Goal: Contribute content: Contribute content

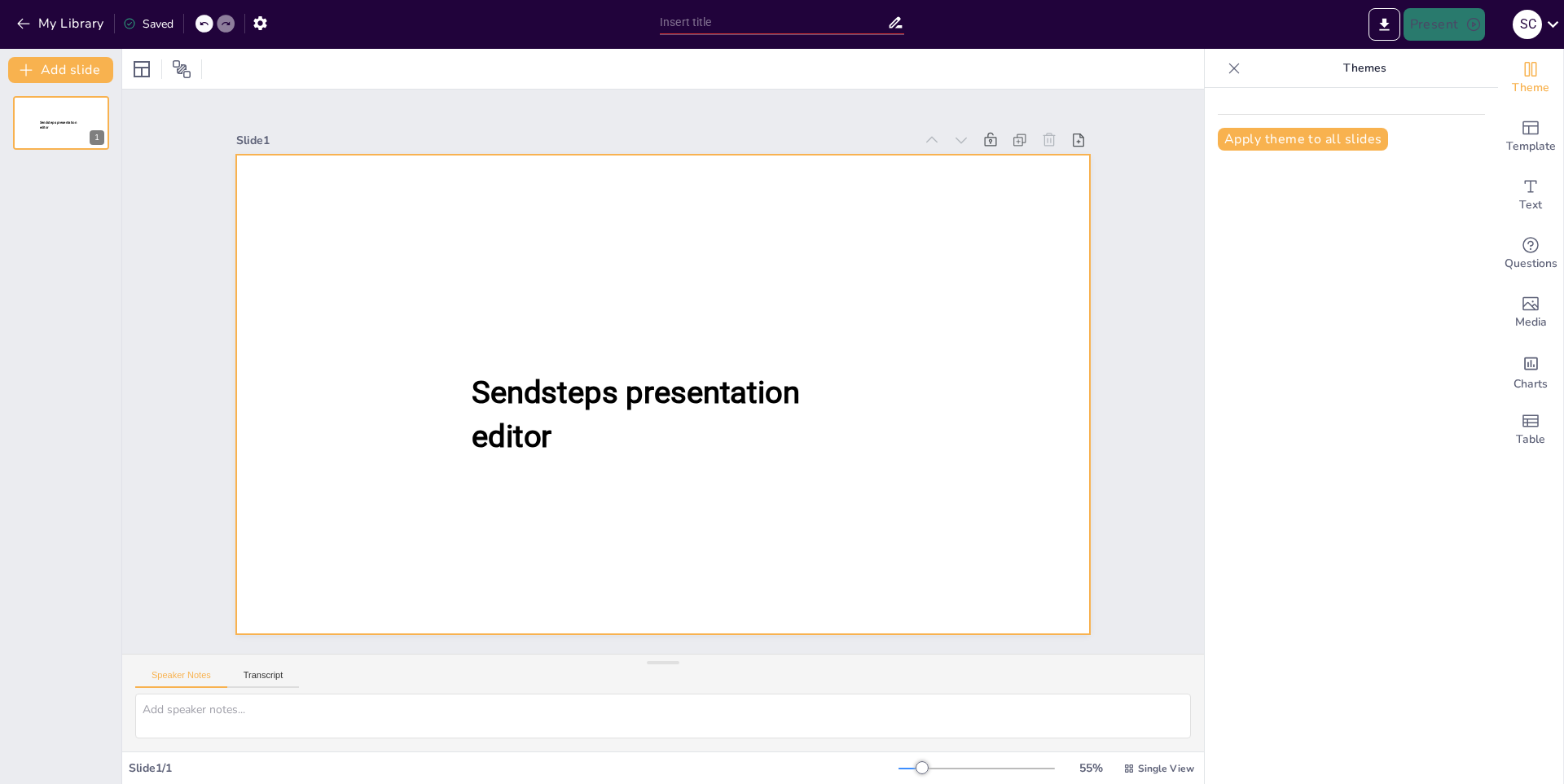
type input "New Sendsteps"
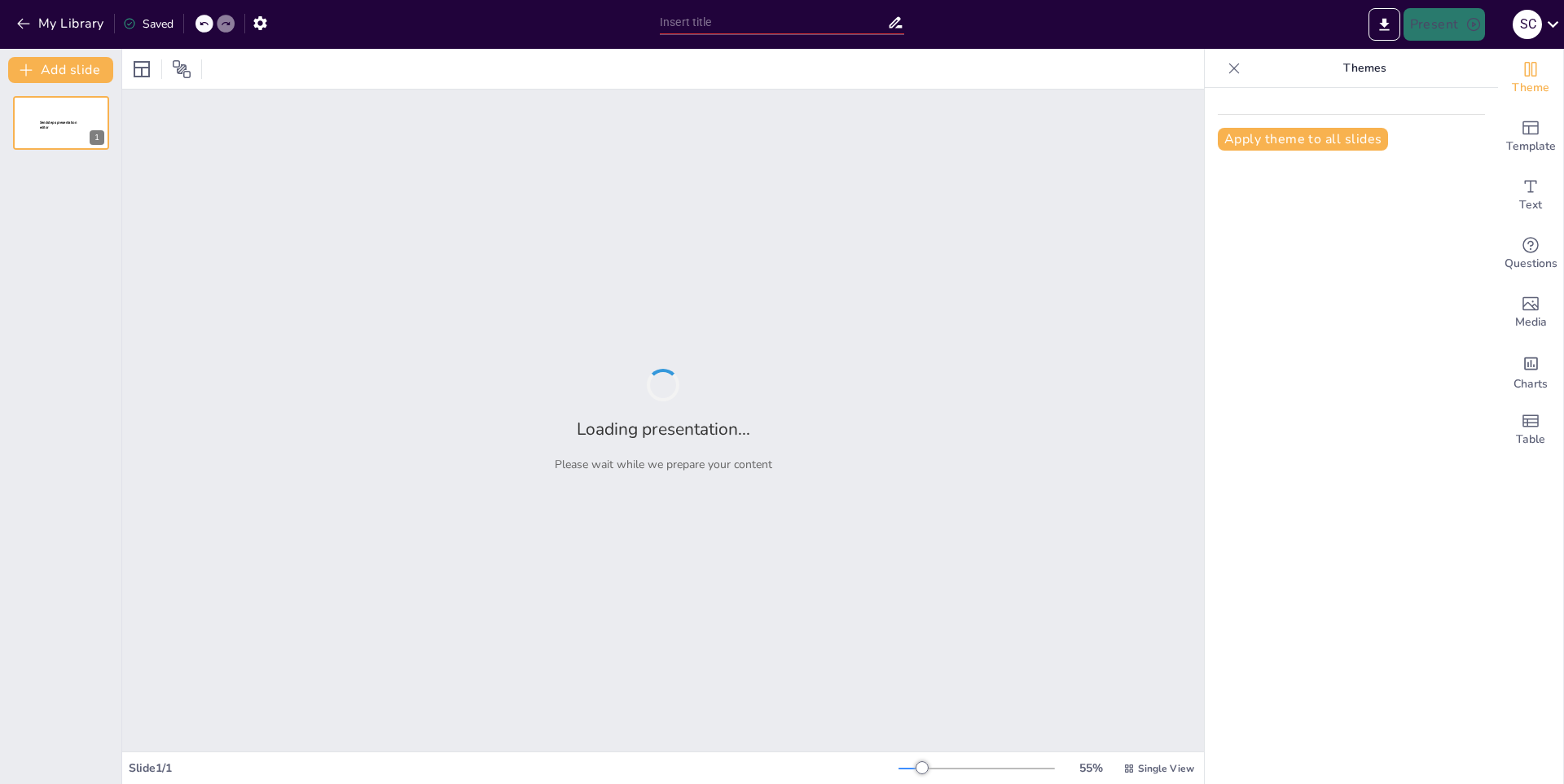
type input "New Sendsteps"
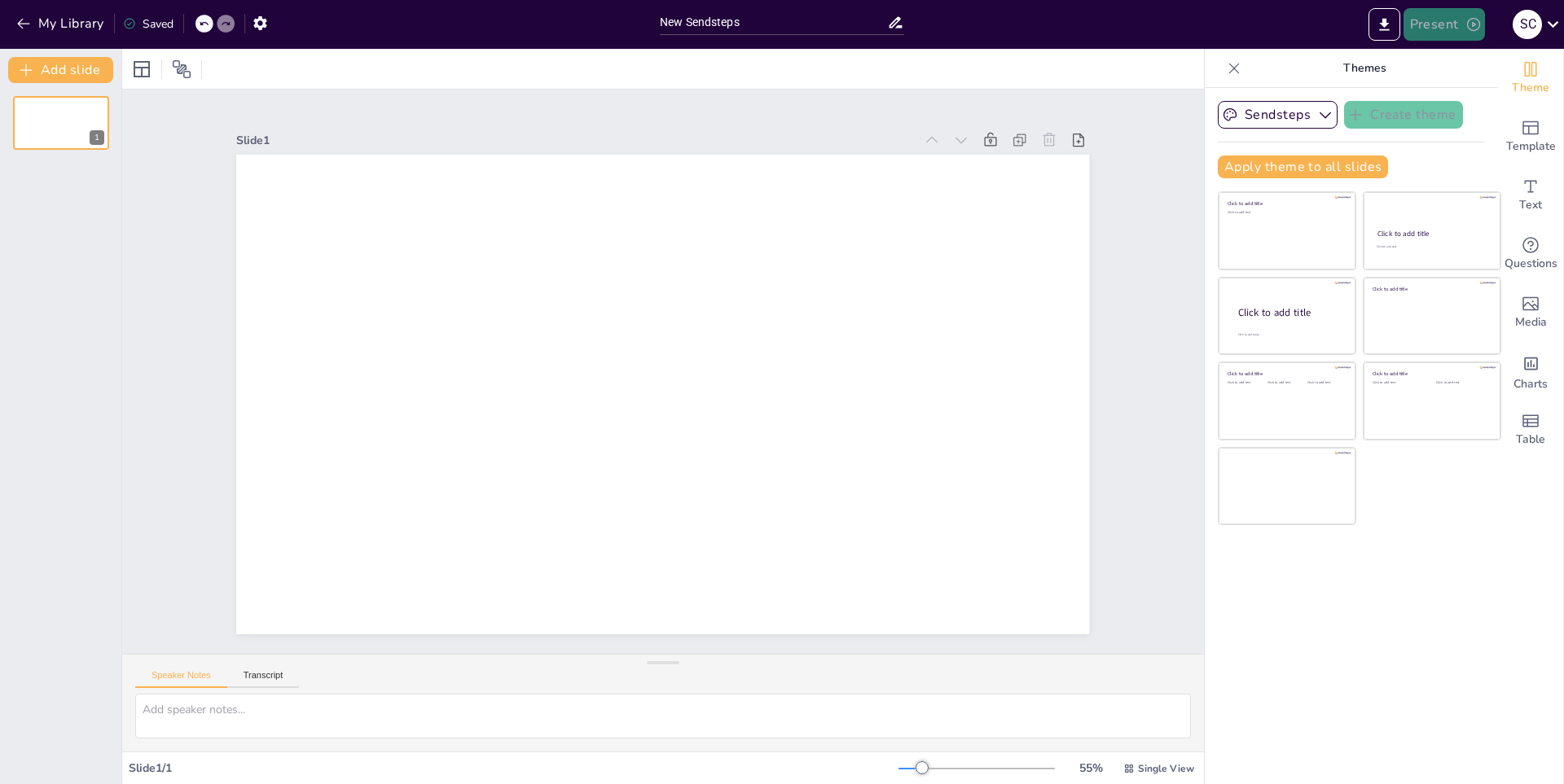
click at [1444, 20] on button "Present" at bounding box center [1444, 25] width 81 height 33
click at [955, 93] on div at bounding box center [782, 392] width 1564 height 784
click at [42, 62] on button "Add slide" at bounding box center [61, 69] width 105 height 26
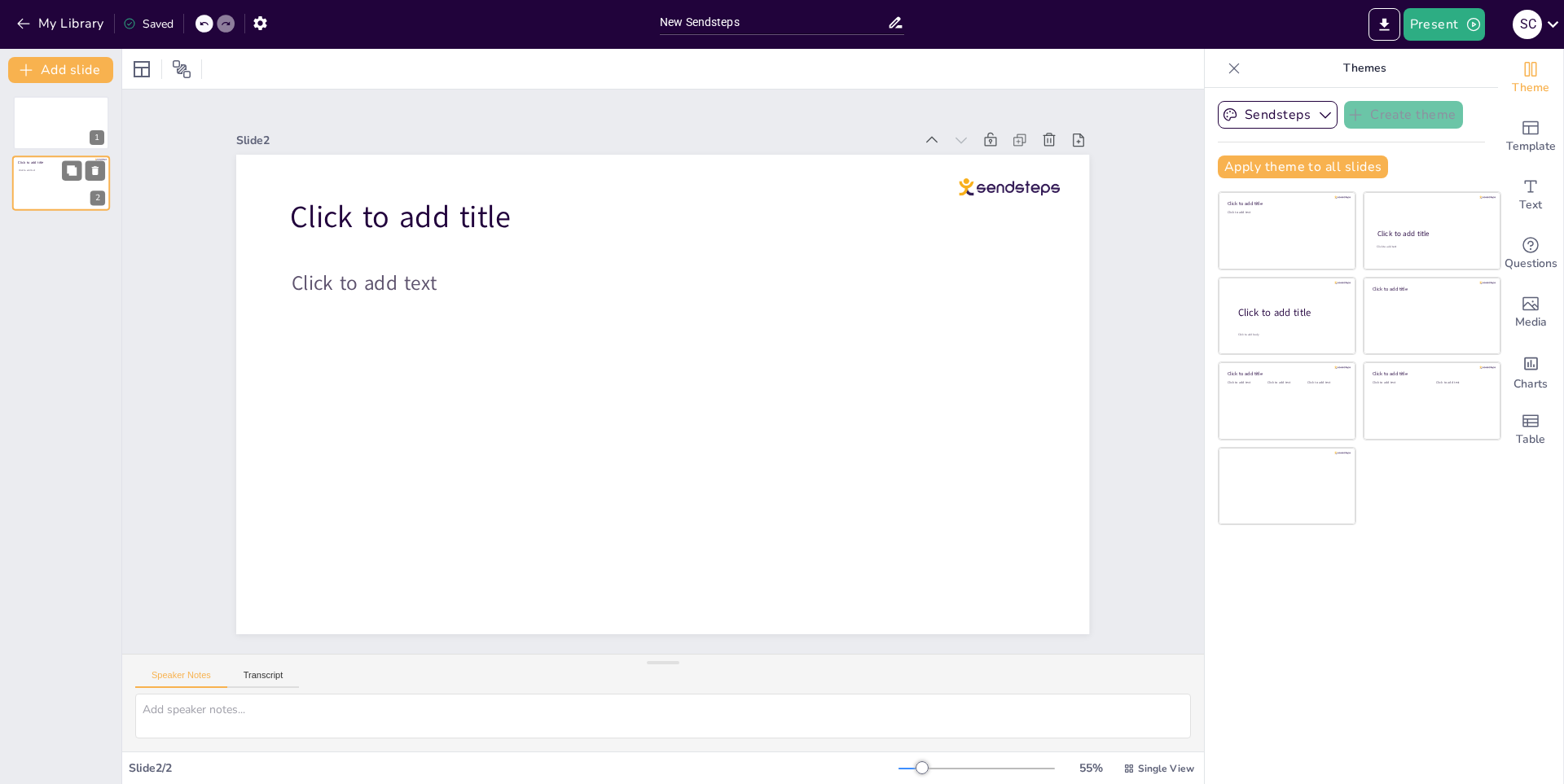
click at [62, 156] on div "Click to add title Click to add text 2" at bounding box center [61, 184] width 98 height 55
click at [94, 118] on button at bounding box center [95, 109] width 19 height 19
click at [92, 115] on icon at bounding box center [95, 110] width 11 height 11
click at [31, 25] on icon "button" at bounding box center [23, 23] width 16 height 16
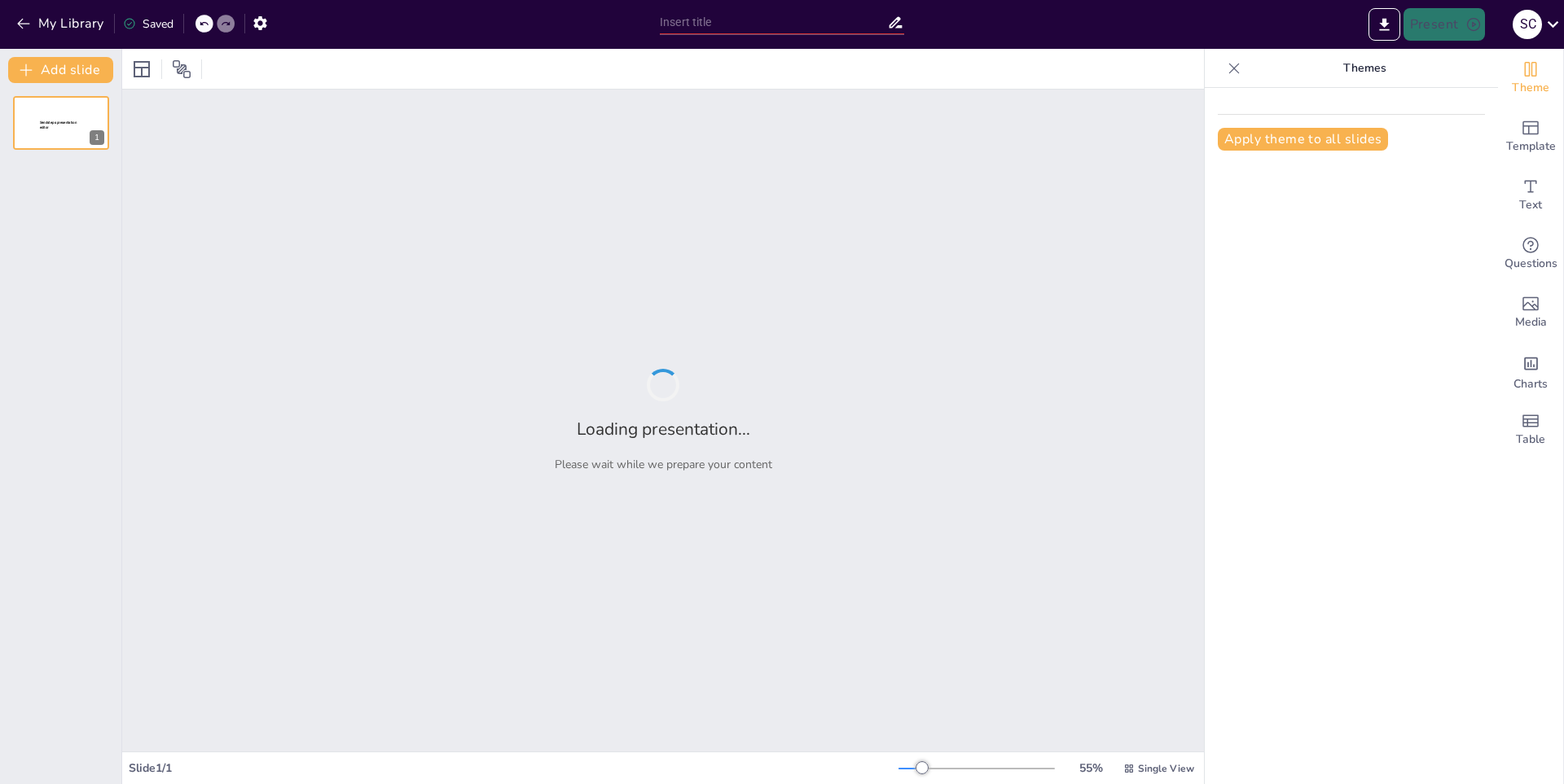
type input "El Arte de las Uñas Acrílicas: Técnicas y Materiales"
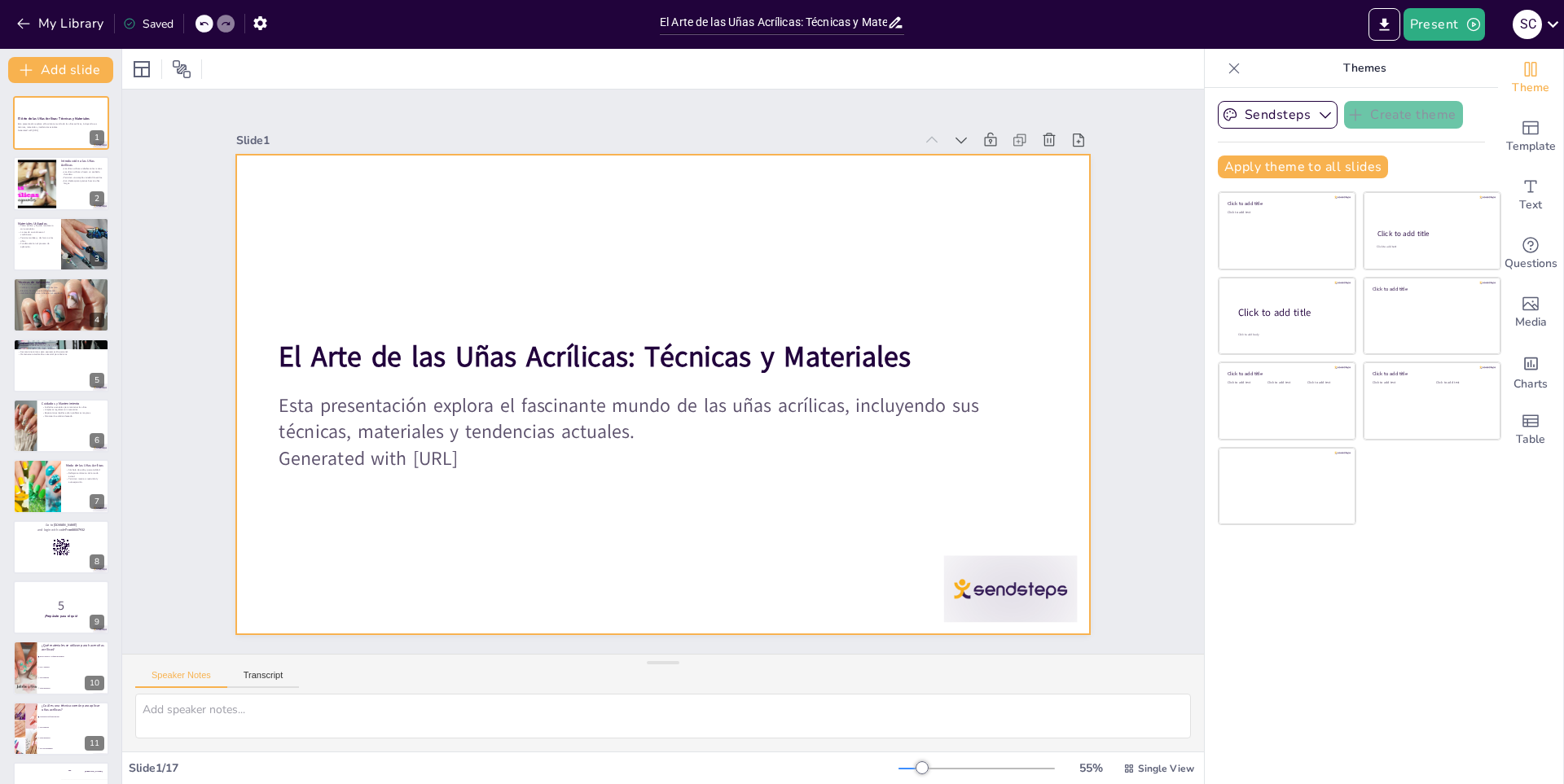
checkbox input "true"
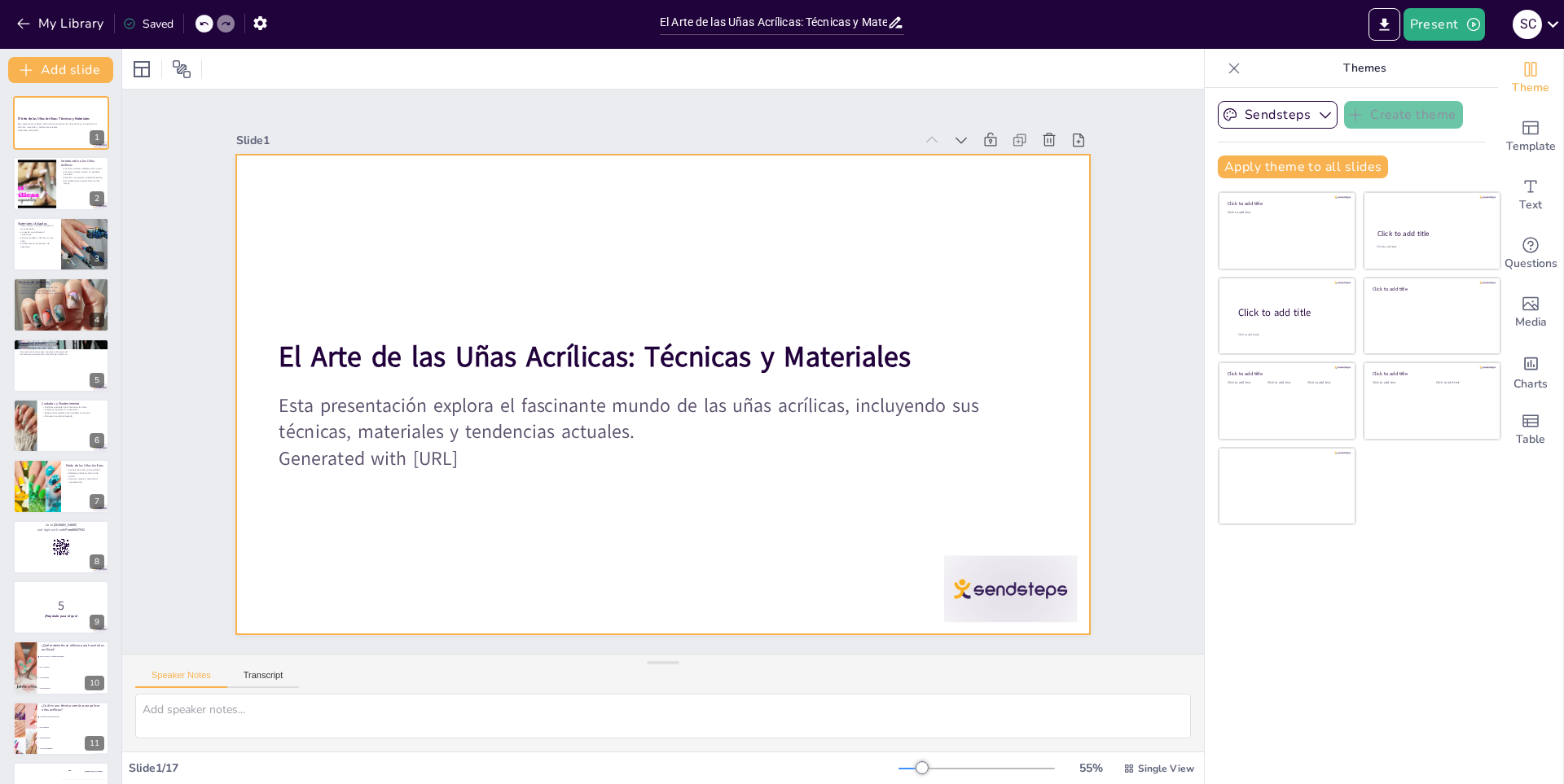
checkbox input "true"
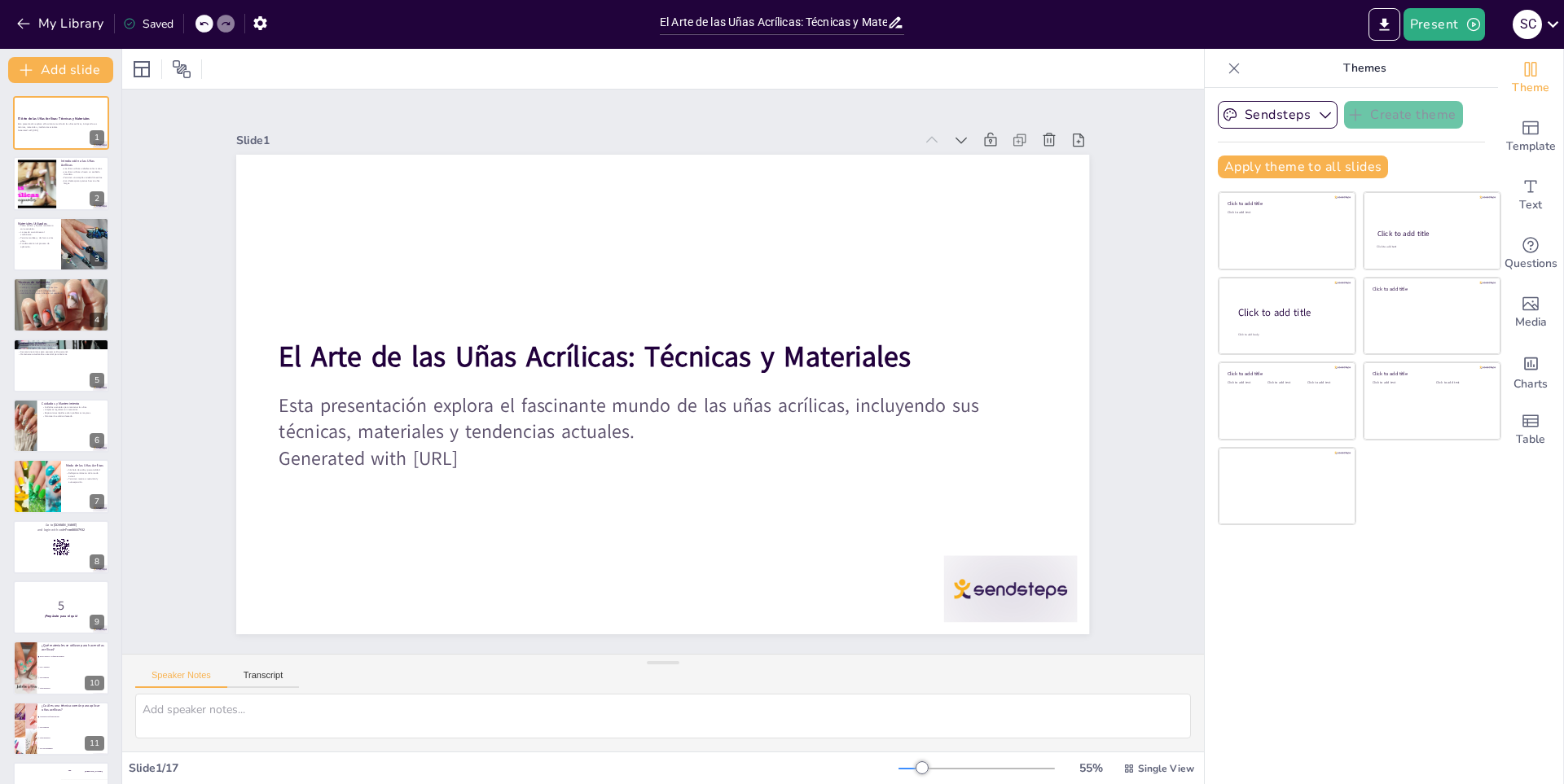
checkbox input "true"
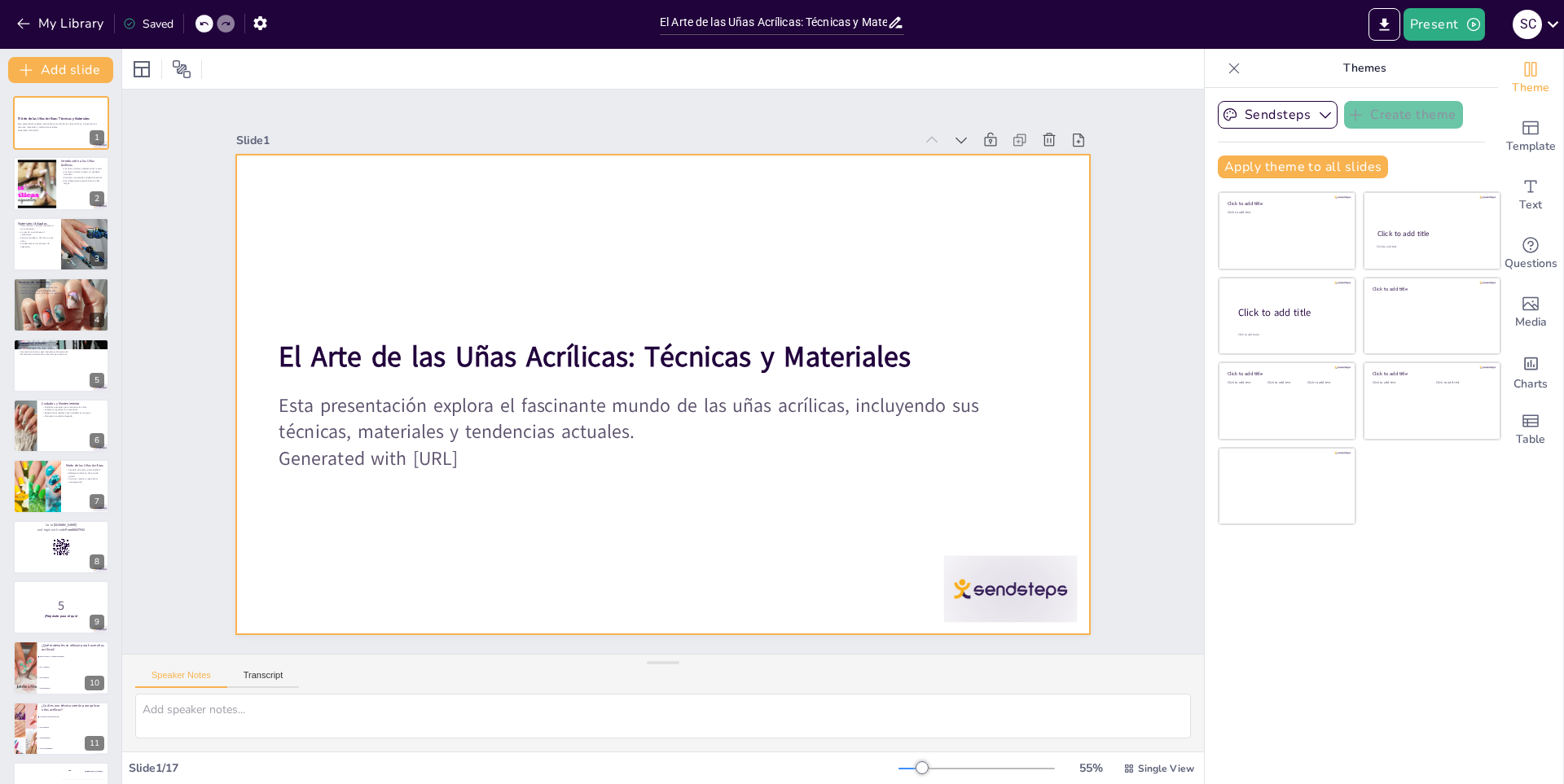
checkbox input "true"
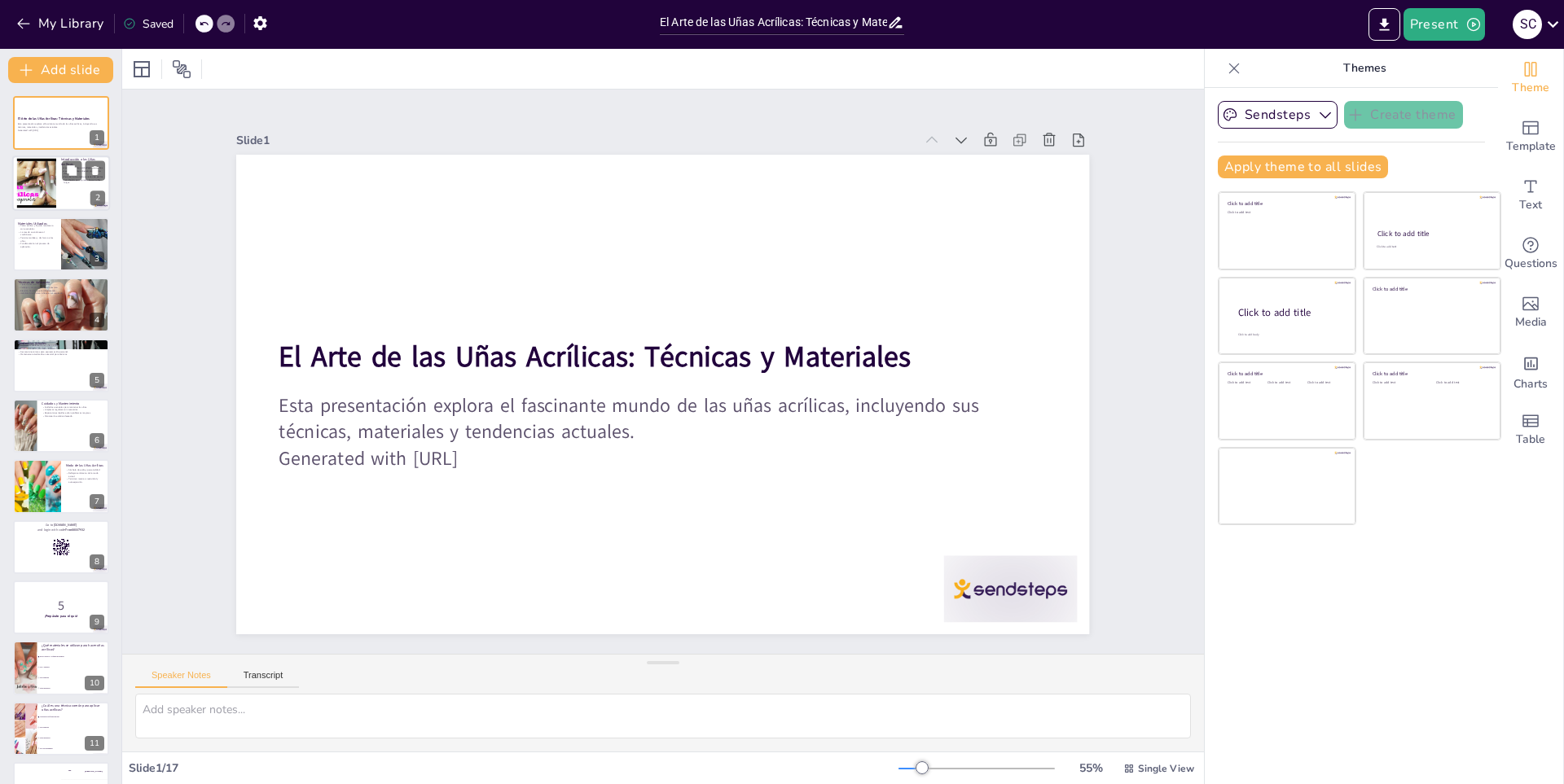
checkbox input "true"
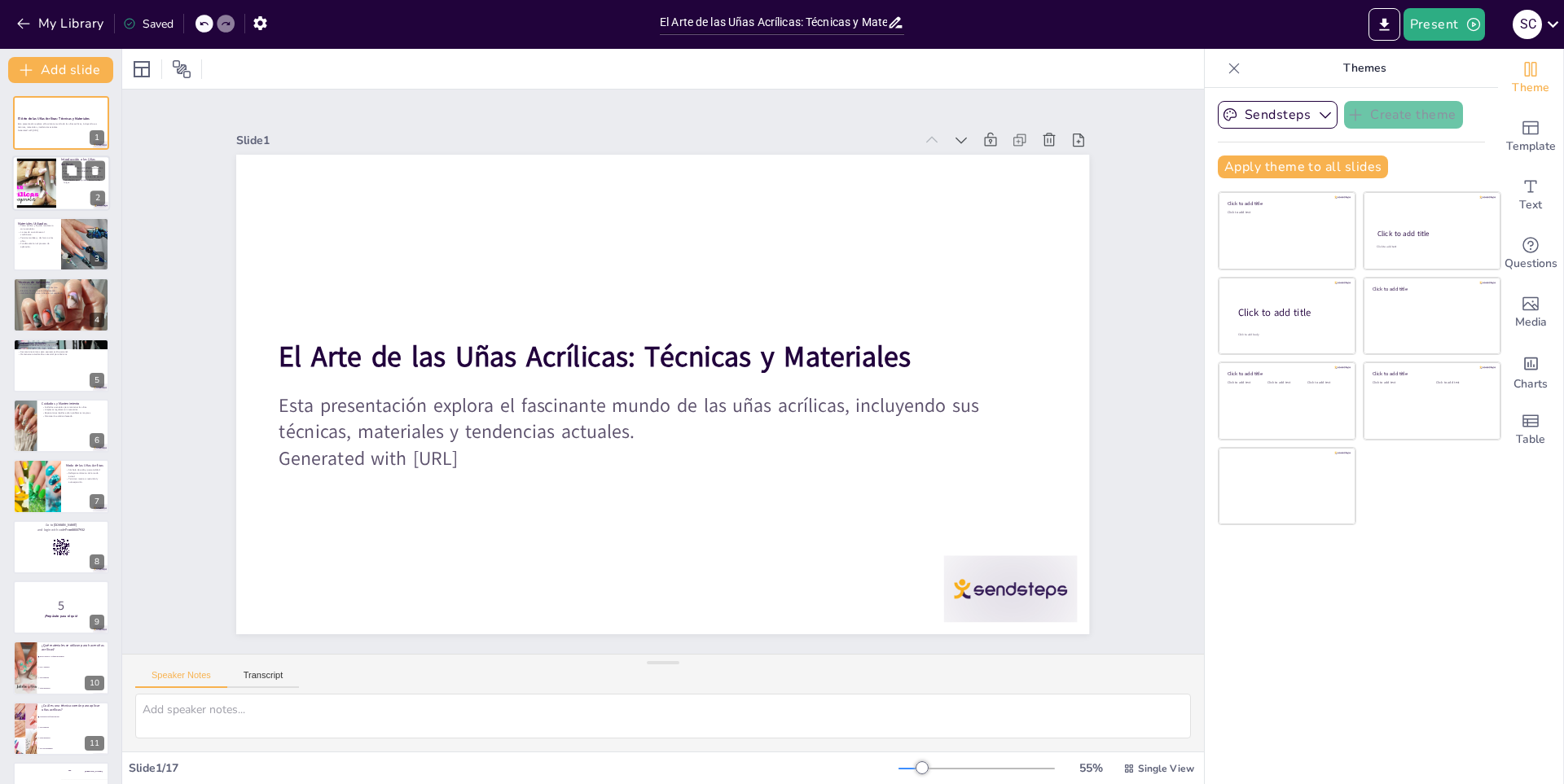
checkbox input "true"
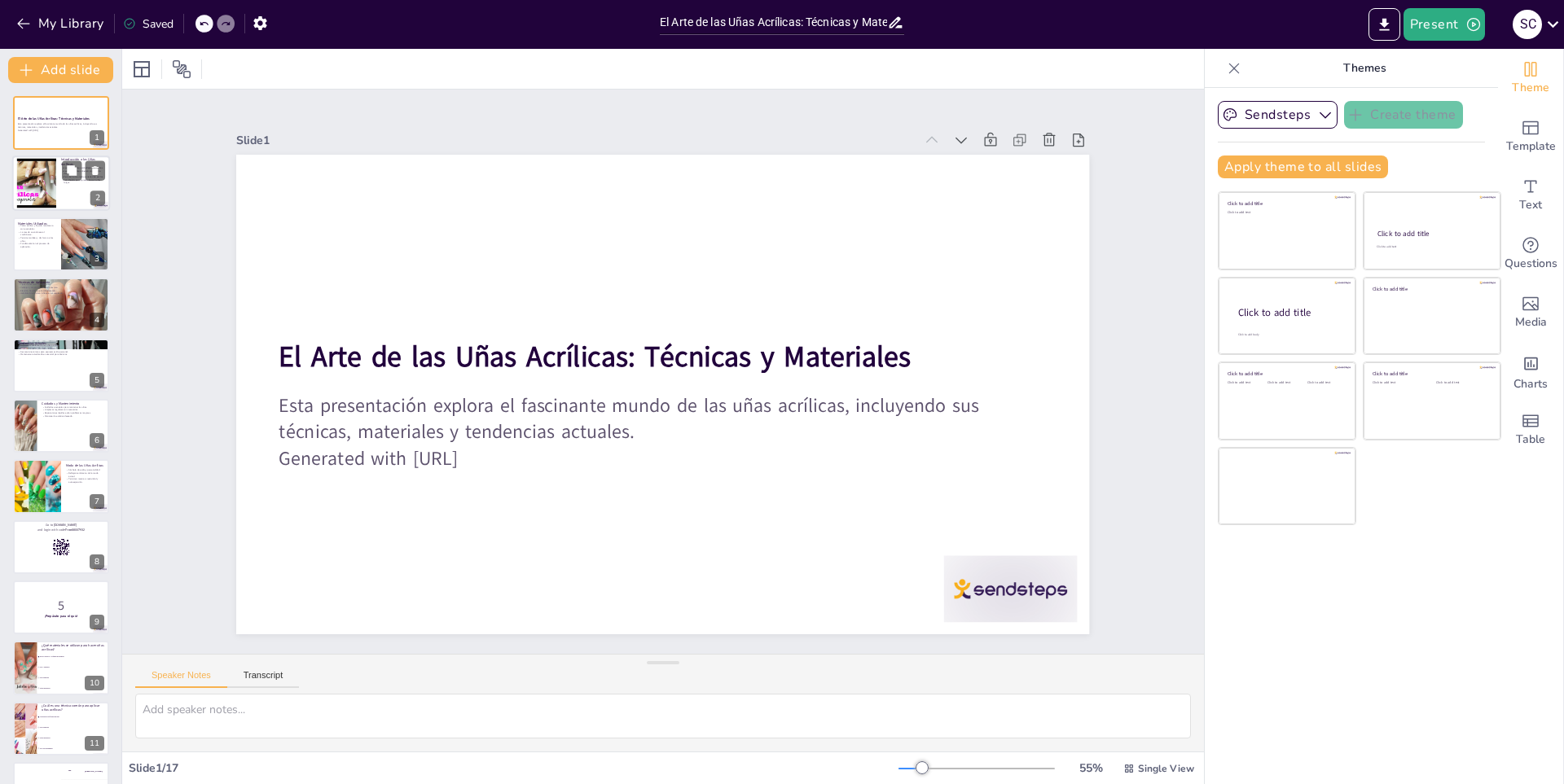
checkbox input "true"
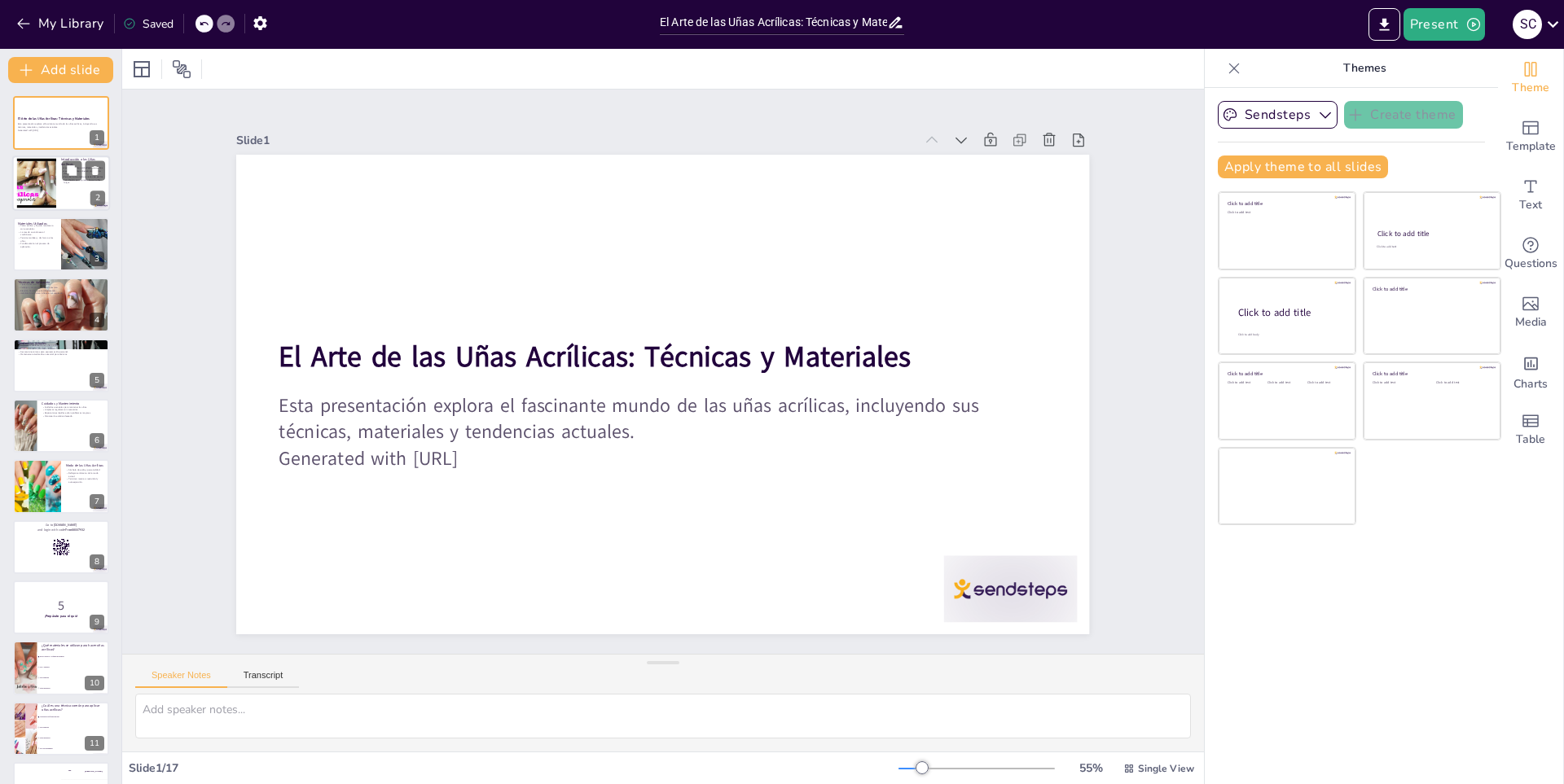
checkbox input "true"
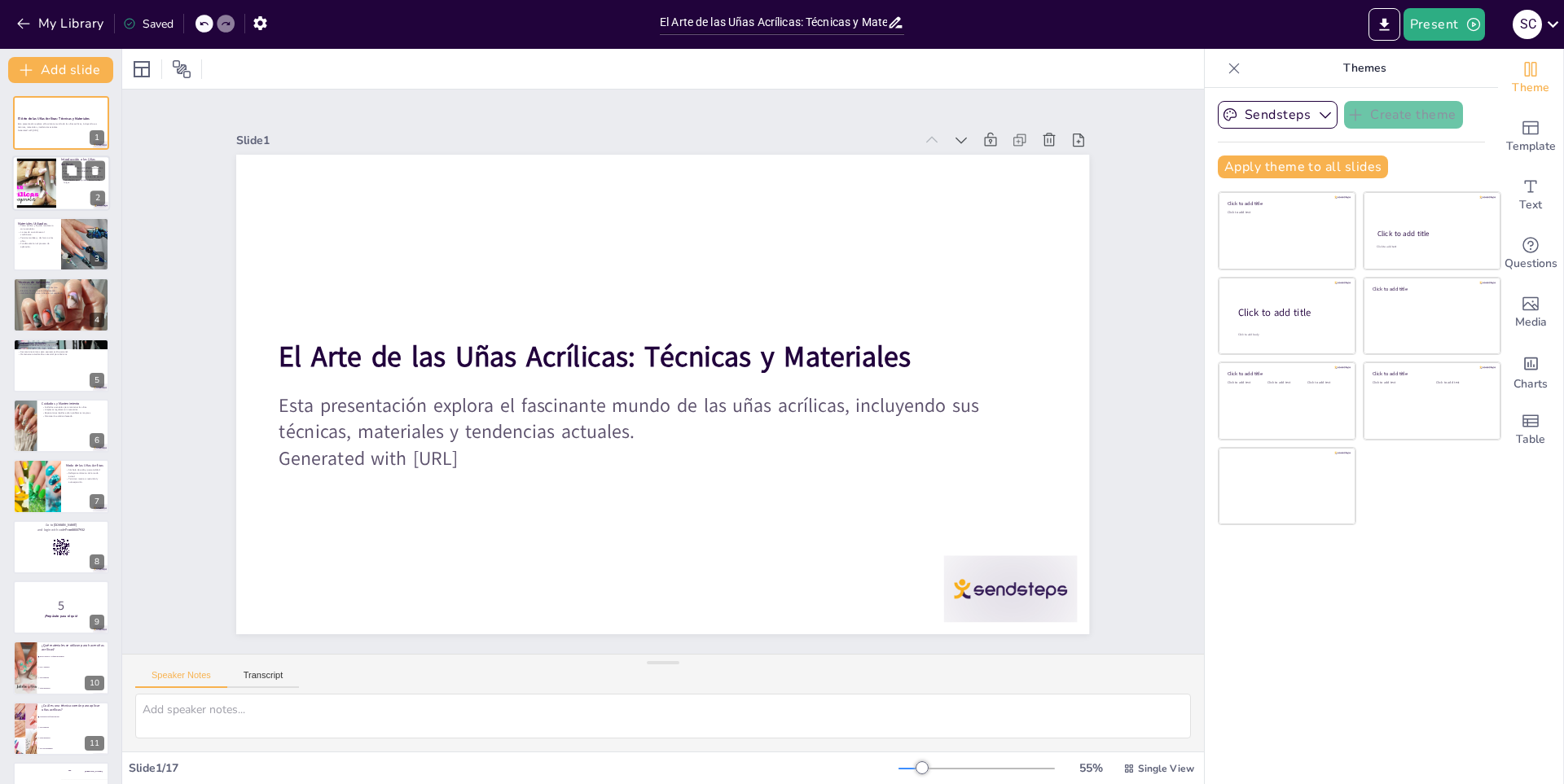
click at [38, 171] on div at bounding box center [36, 184] width 66 height 50
type textarea "Lor ipsu dolorsita con adi elitse doeiusm temp incidi utlabore etd magnaa enima…"
checkbox input "true"
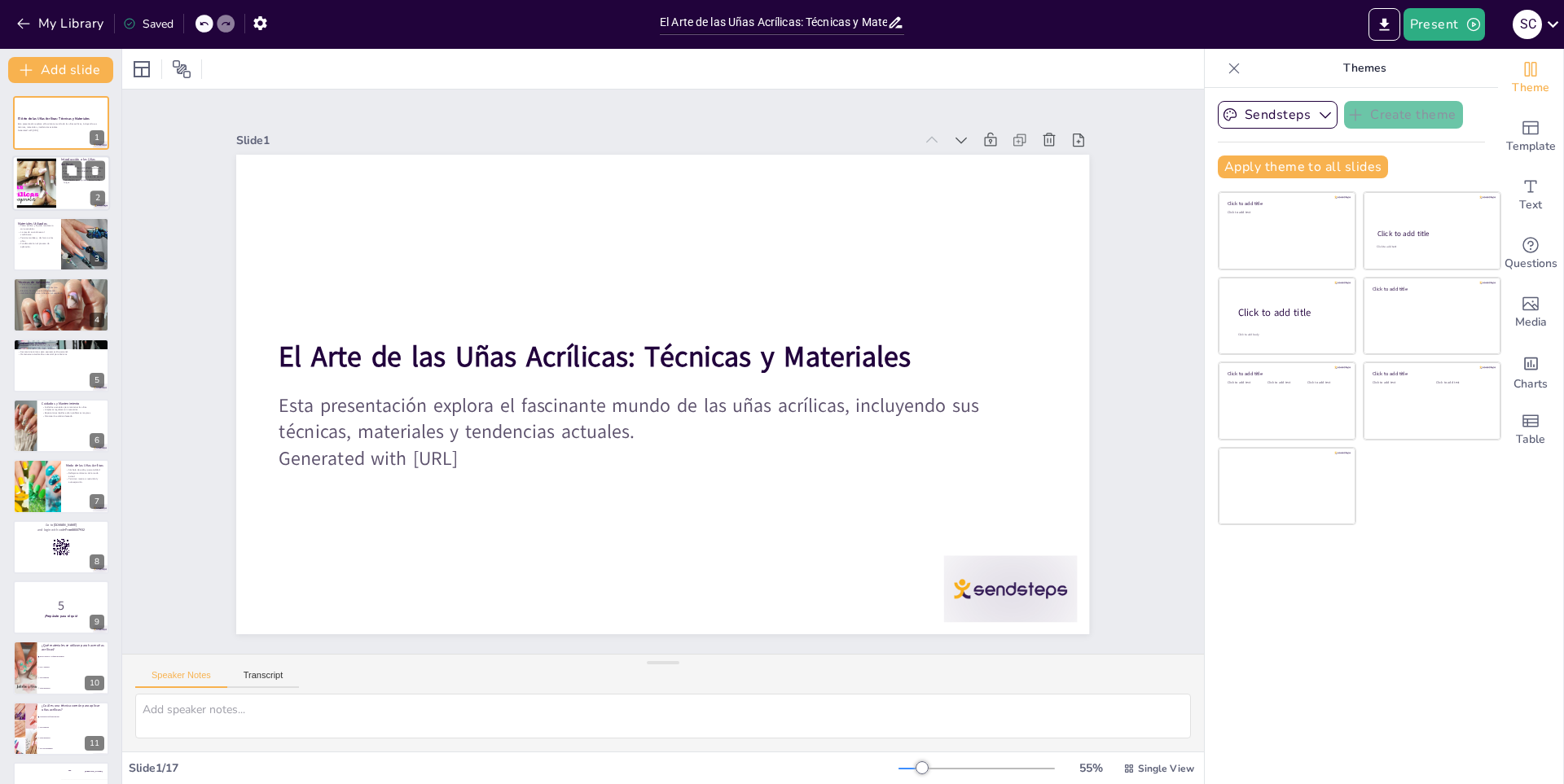
checkbox input "true"
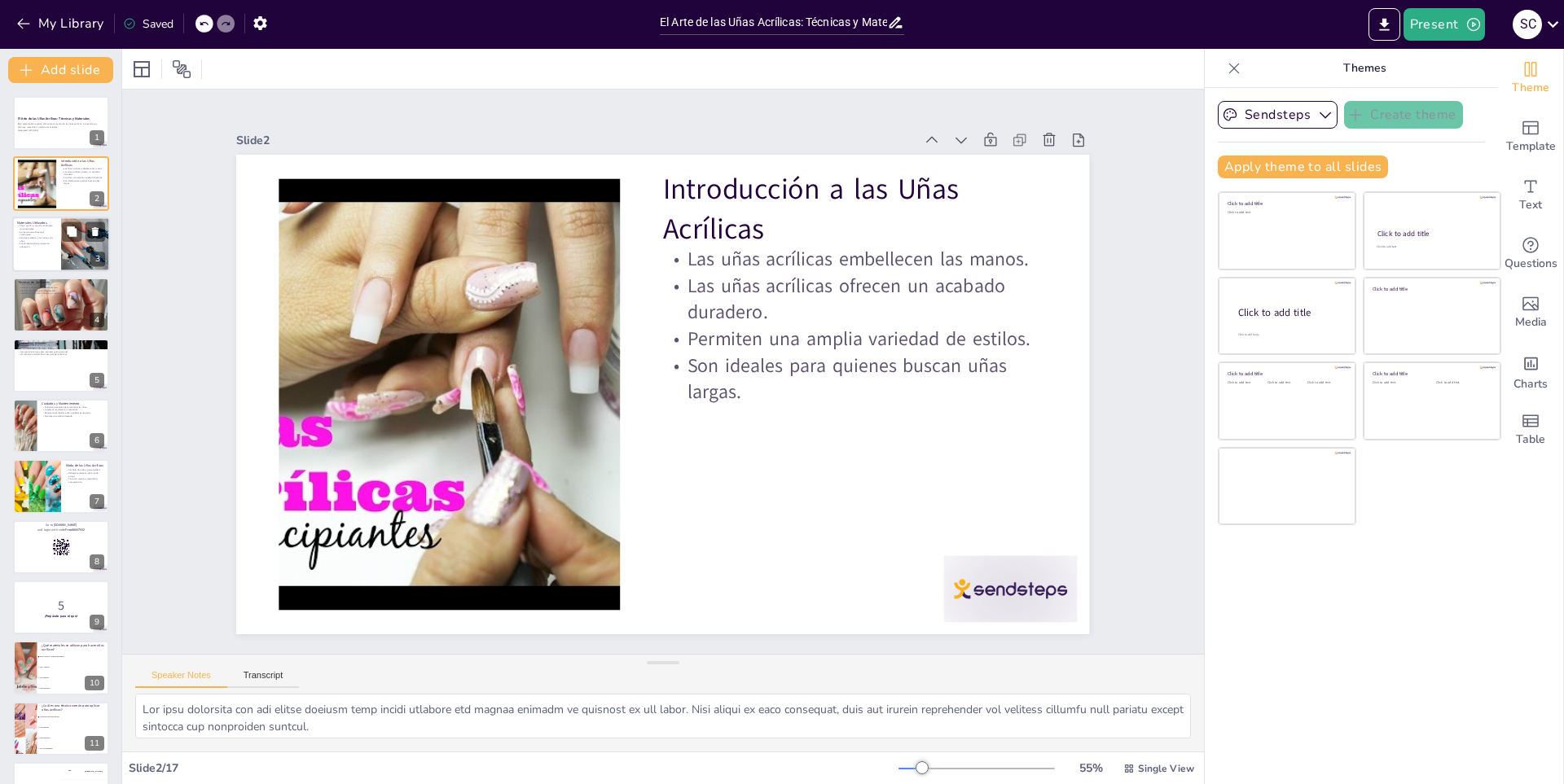
checkbox input "true"
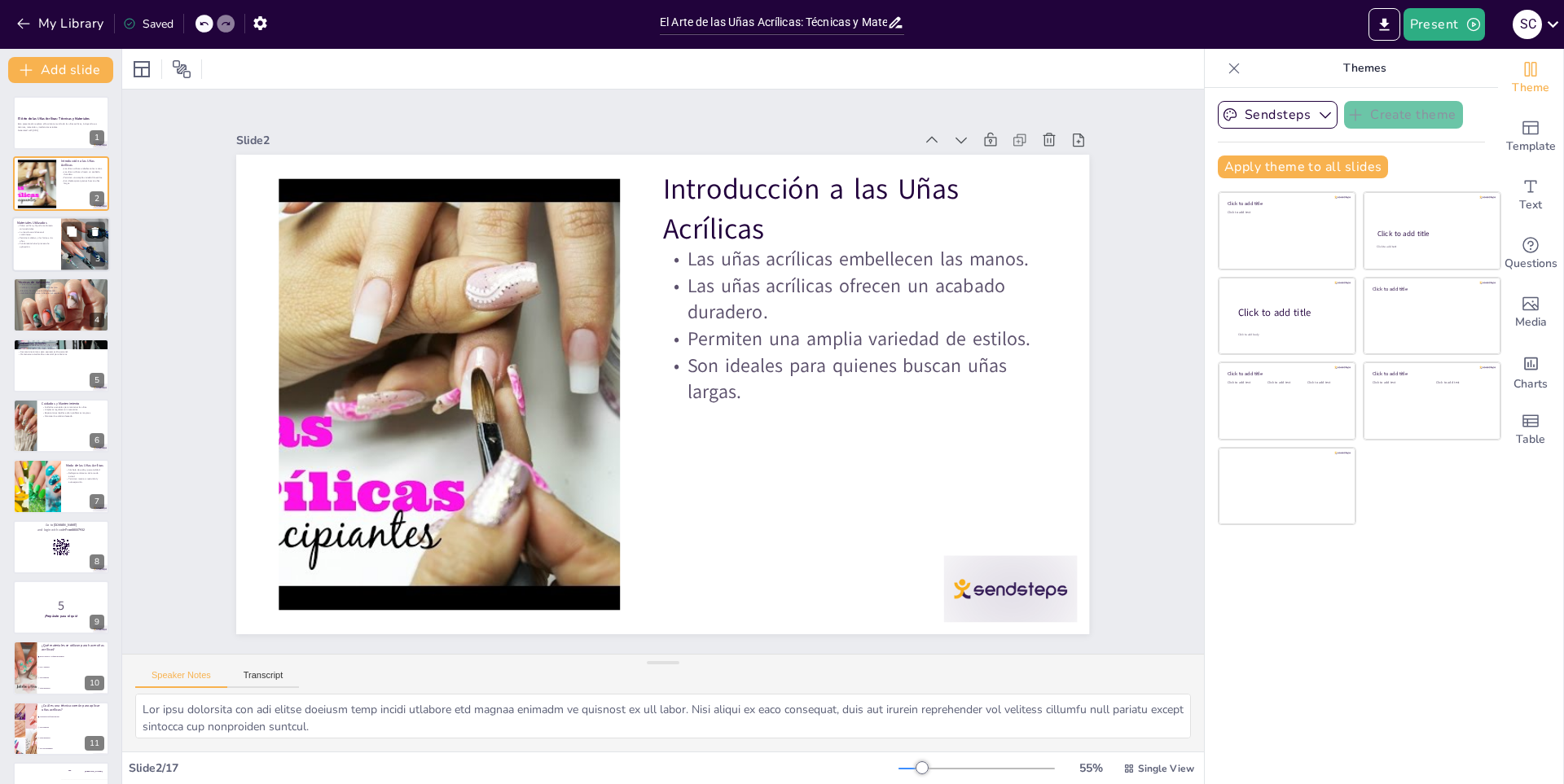
checkbox input "true"
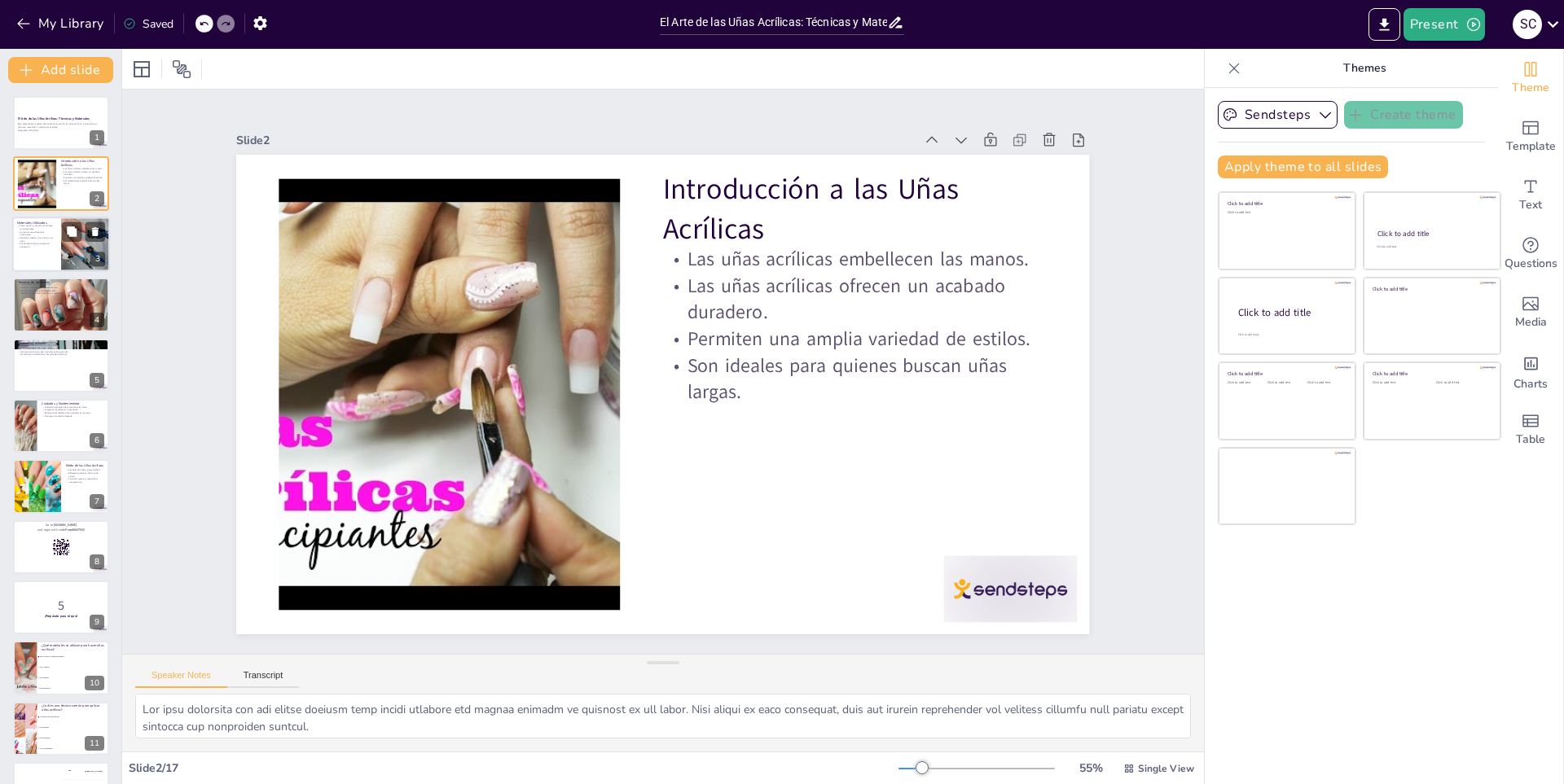
click at [63, 220] on div at bounding box center [85, 244] width 65 height 55
type textarea "El polvo acrílico y el líquido monómero son los componentes clave en la creació…"
checkbox input "true"
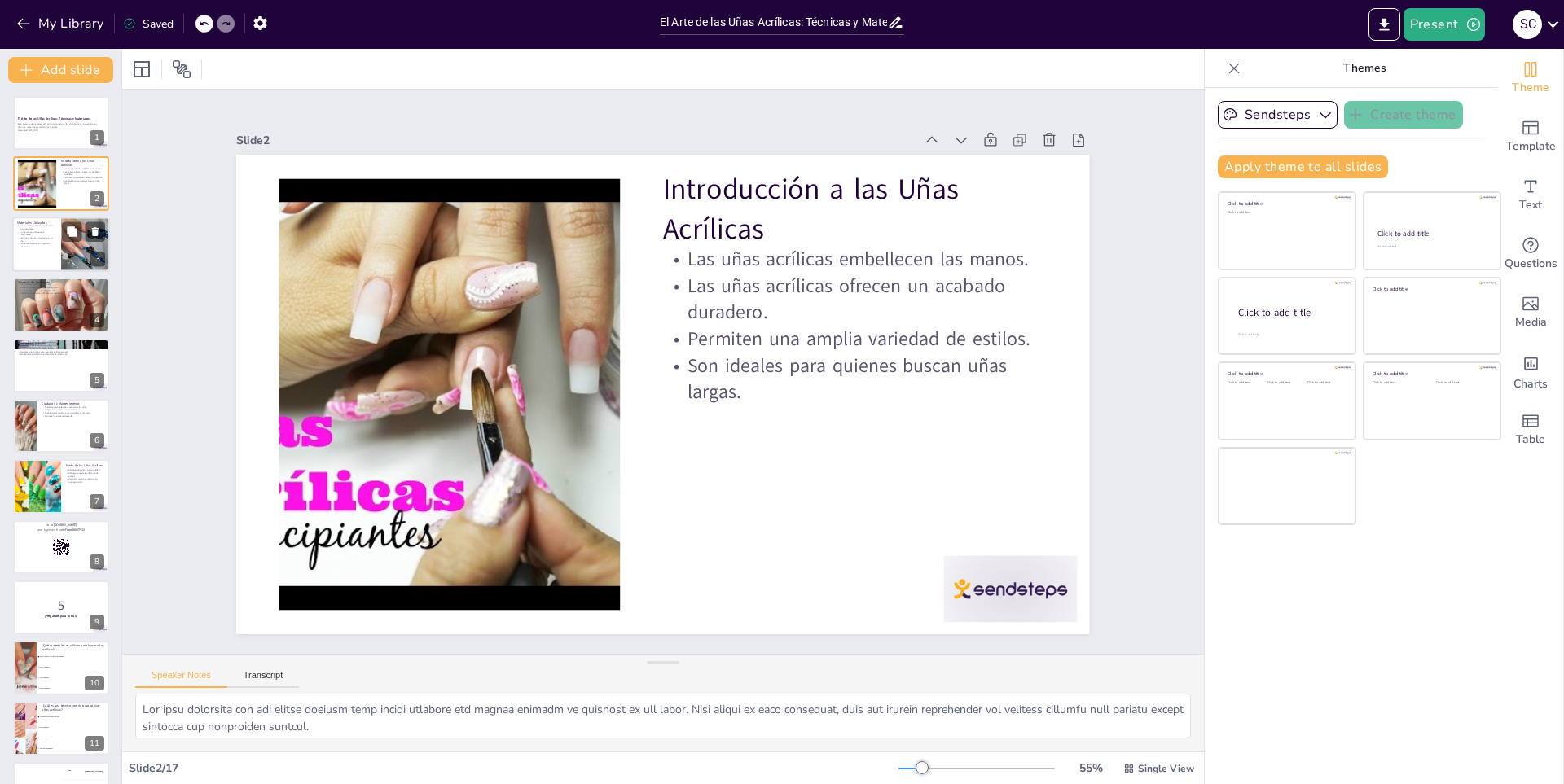
checkbox input "true"
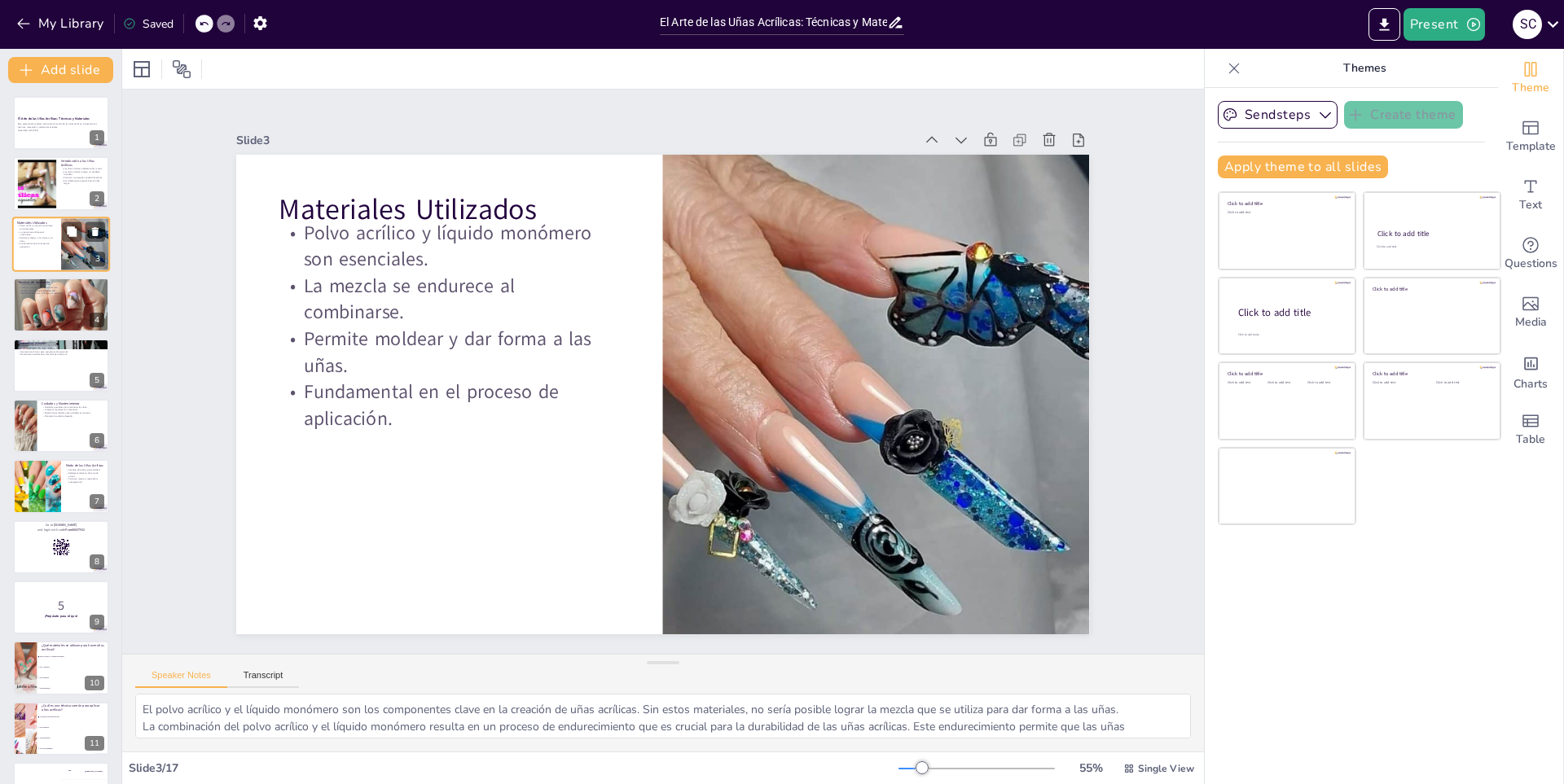
checkbox input "true"
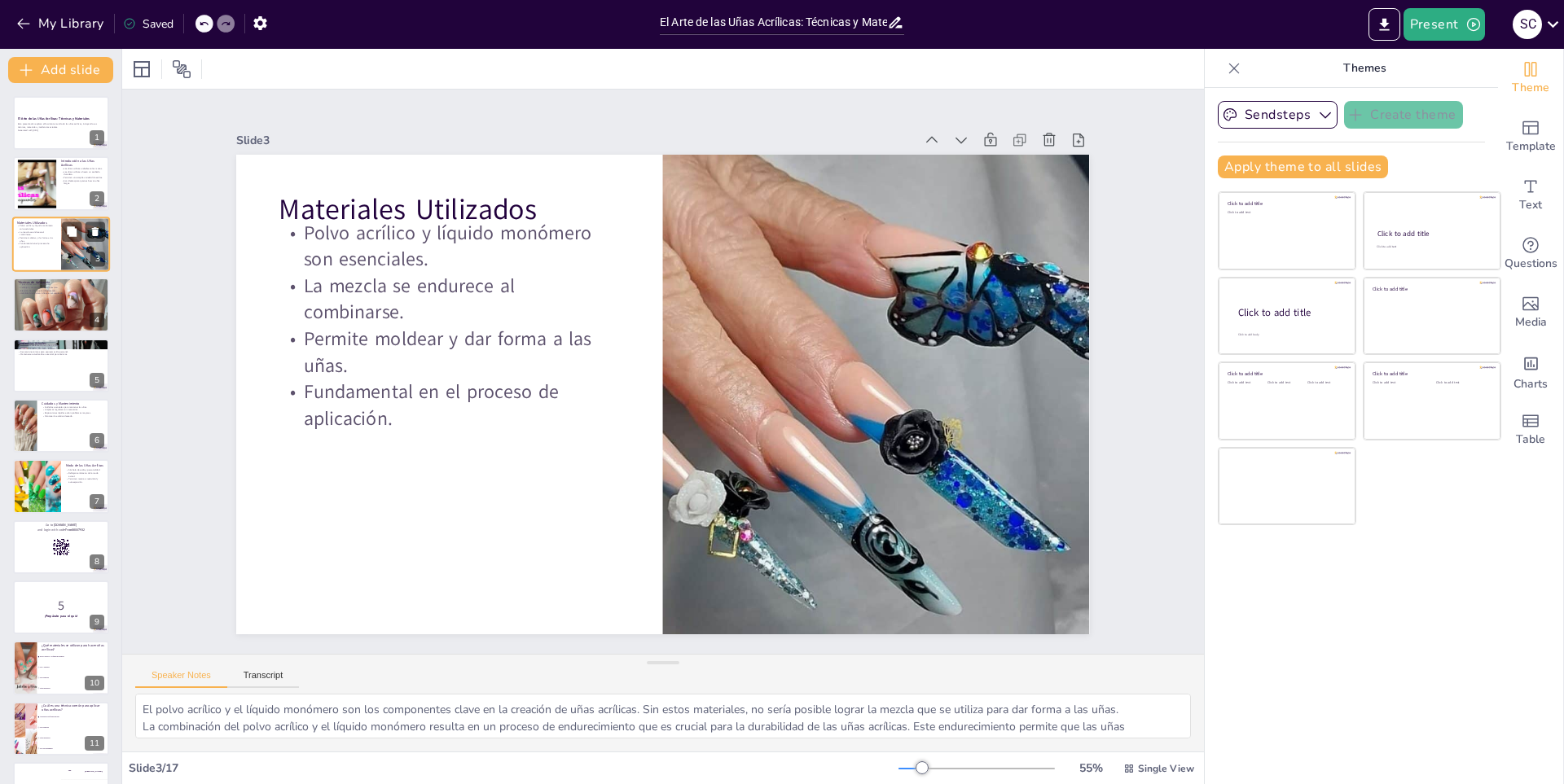
checkbox input "true"
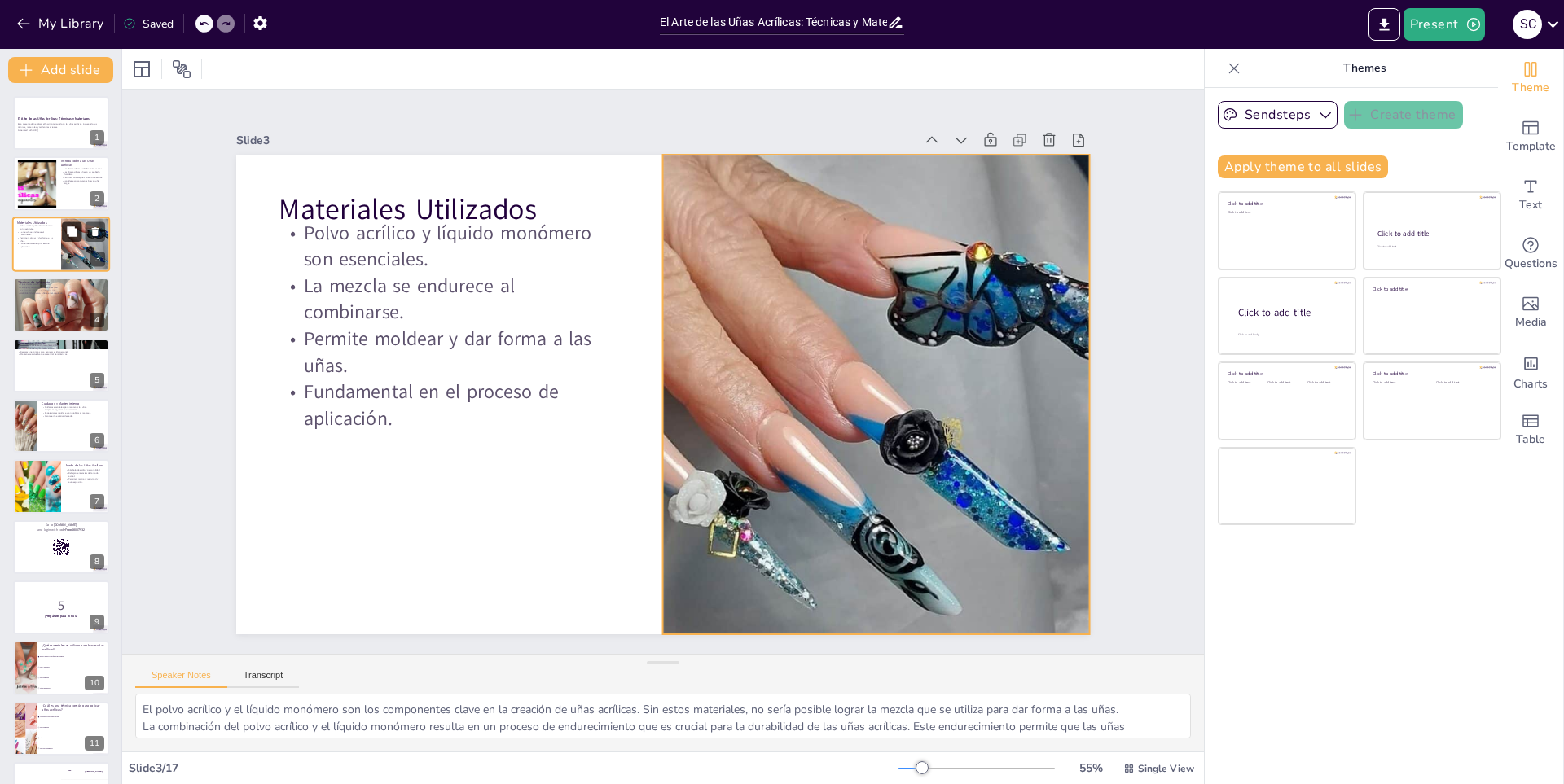
checkbox input "true"
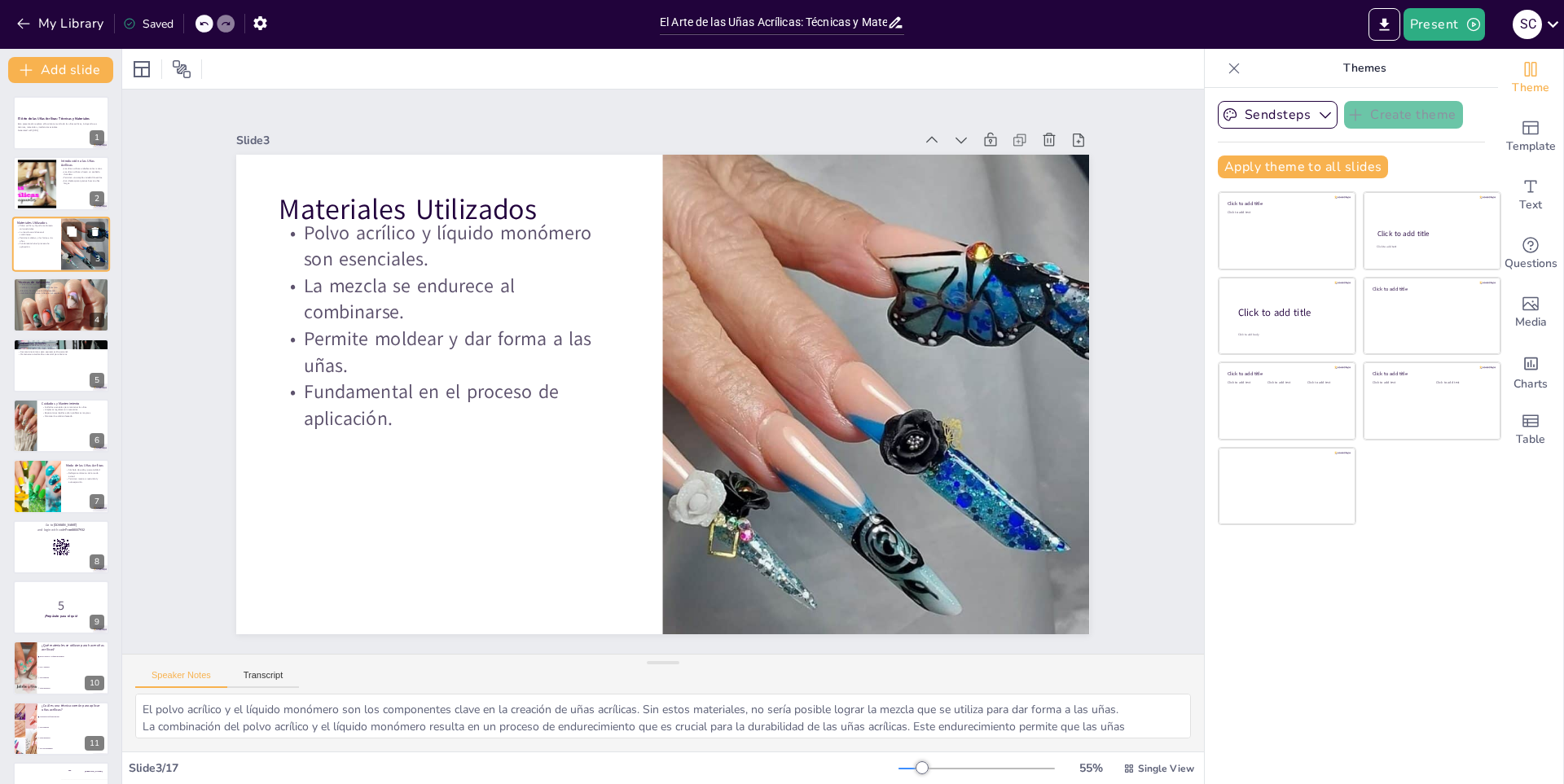
checkbox input "true"
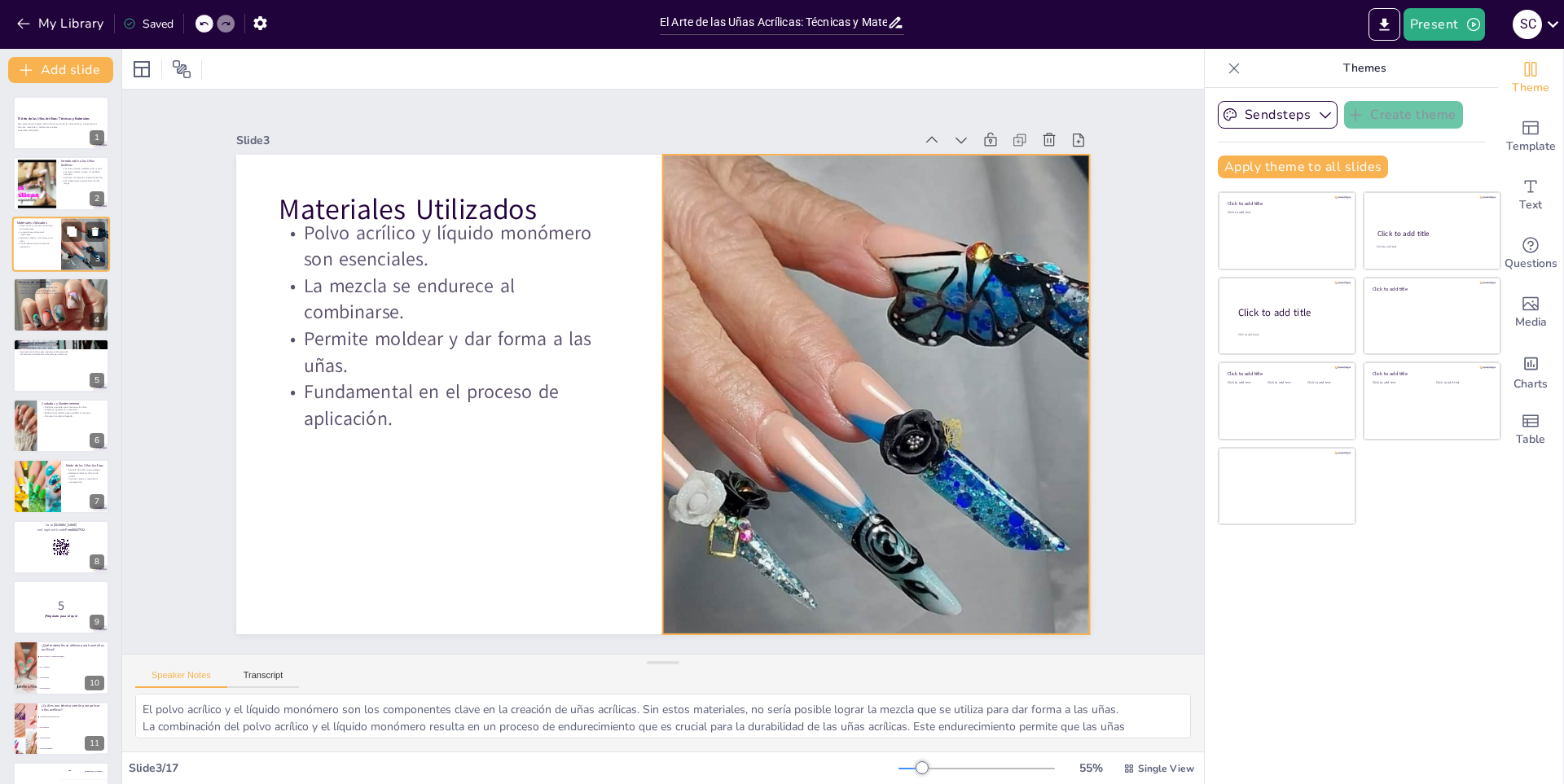
checkbox input "true"
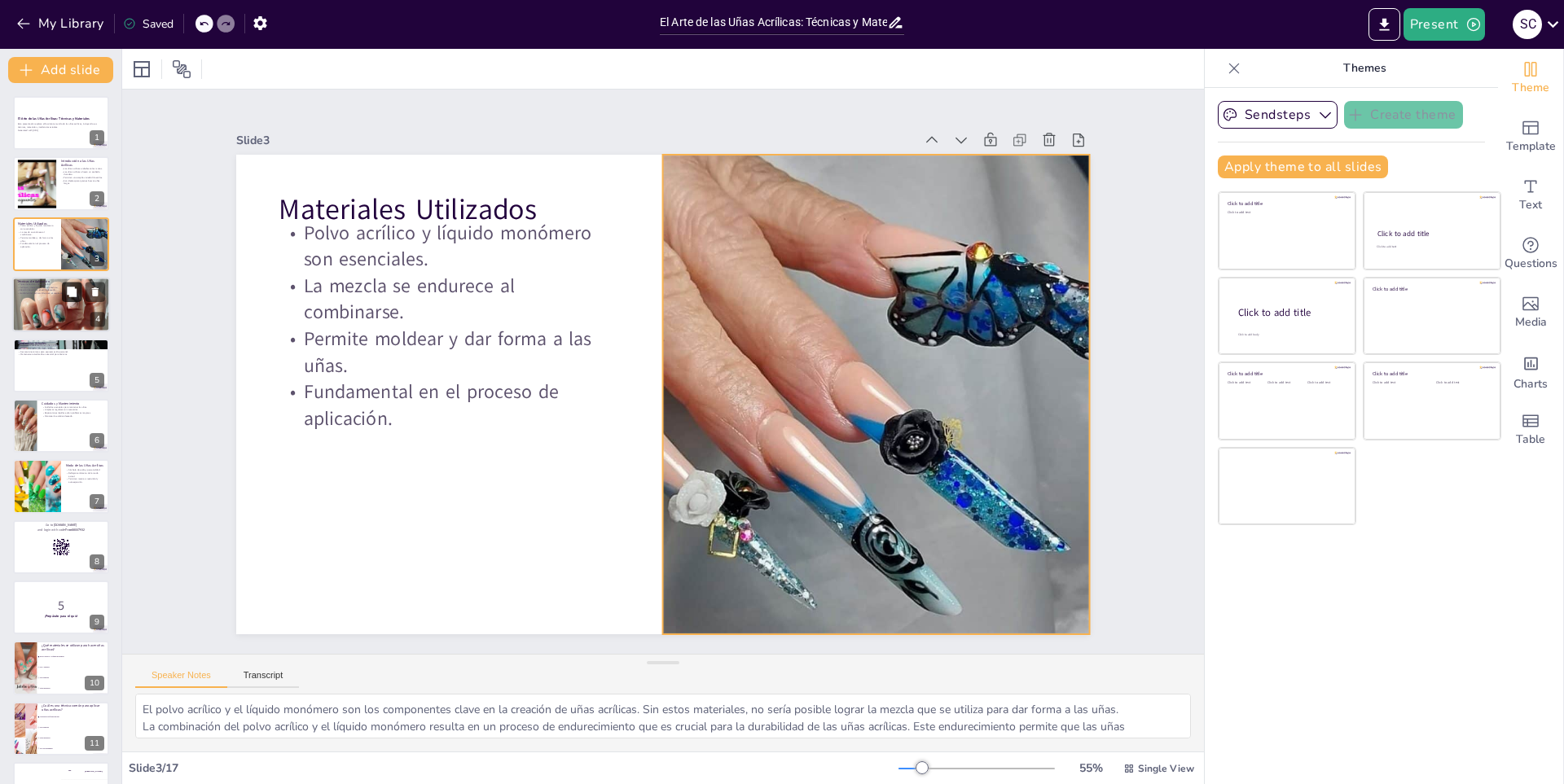
checkbox input "true"
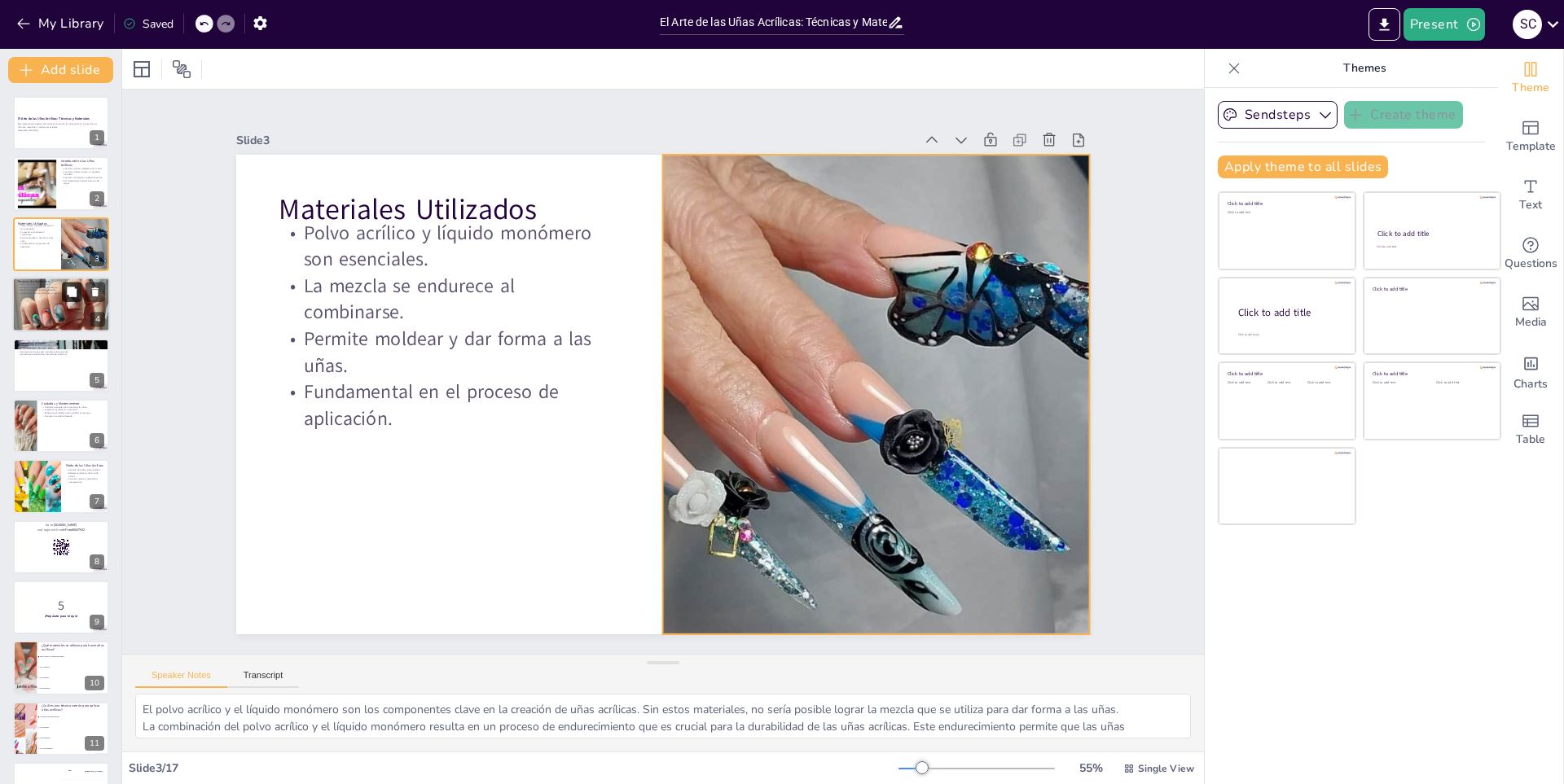
checkbox input "true"
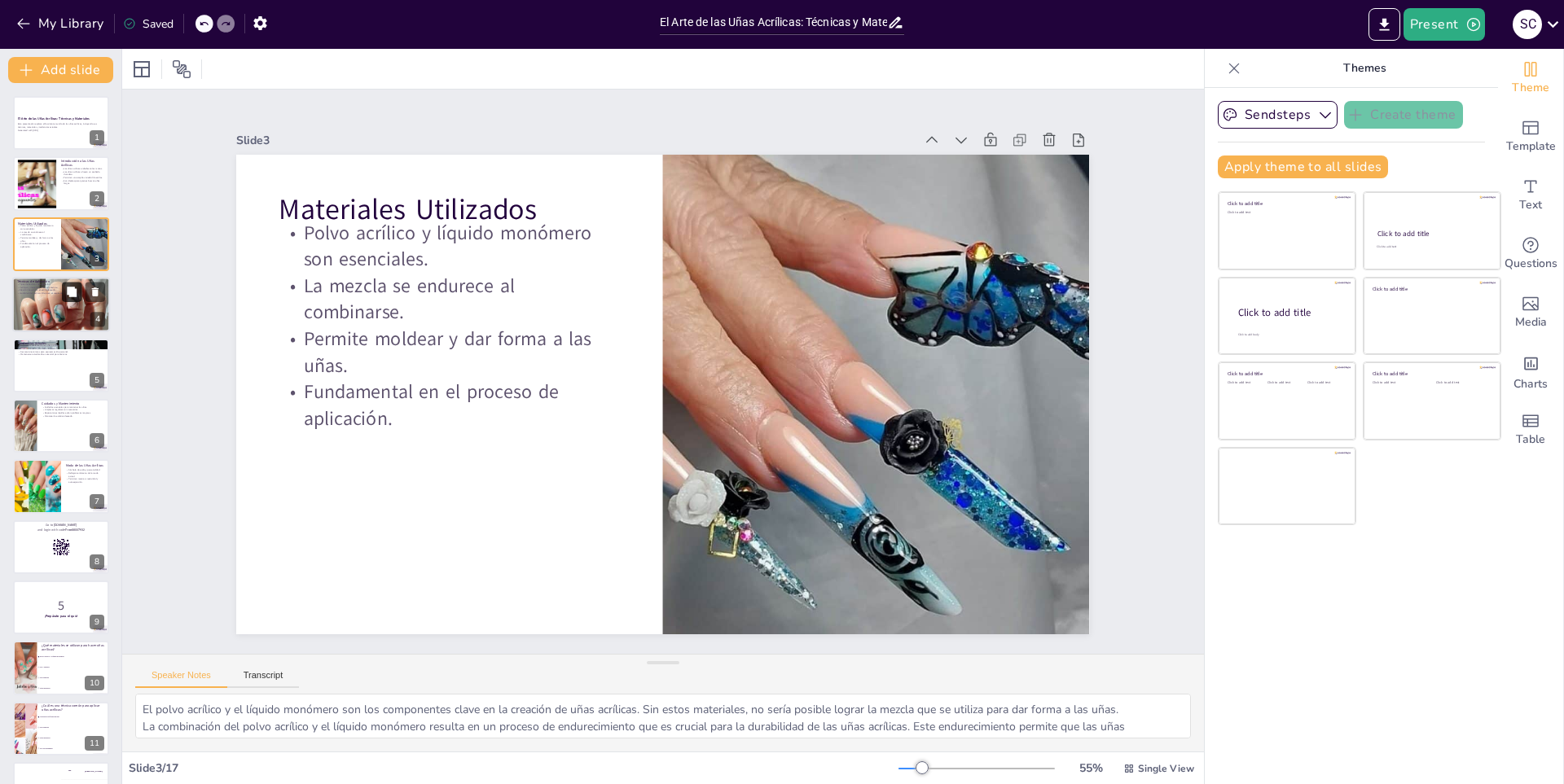
click at [66, 296] on icon at bounding box center [71, 292] width 11 height 11
type textarea "Las diferentes técnicas de aplicación permiten a los técnicos adaptarse a las p…"
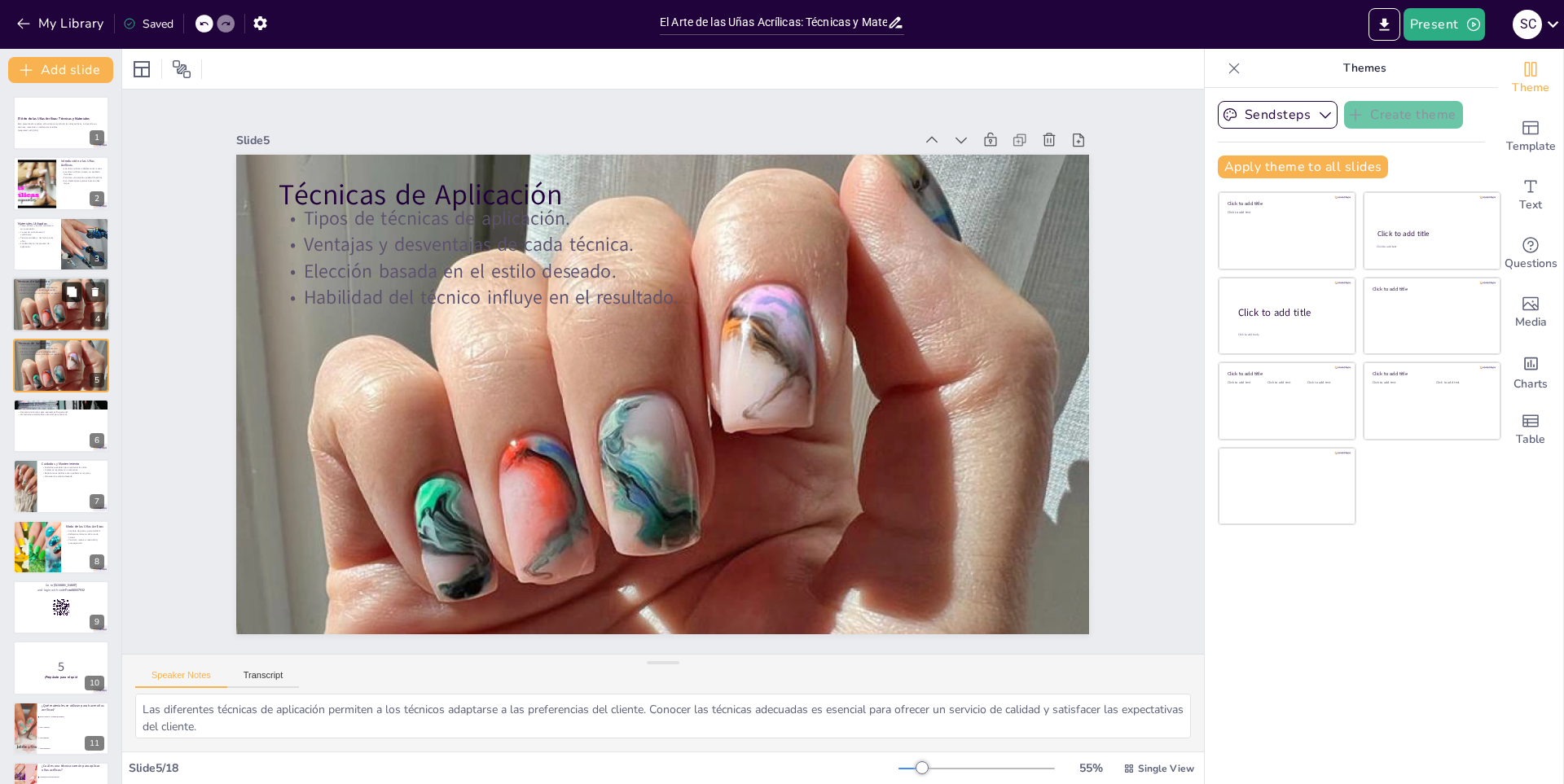
checkbox input "true"
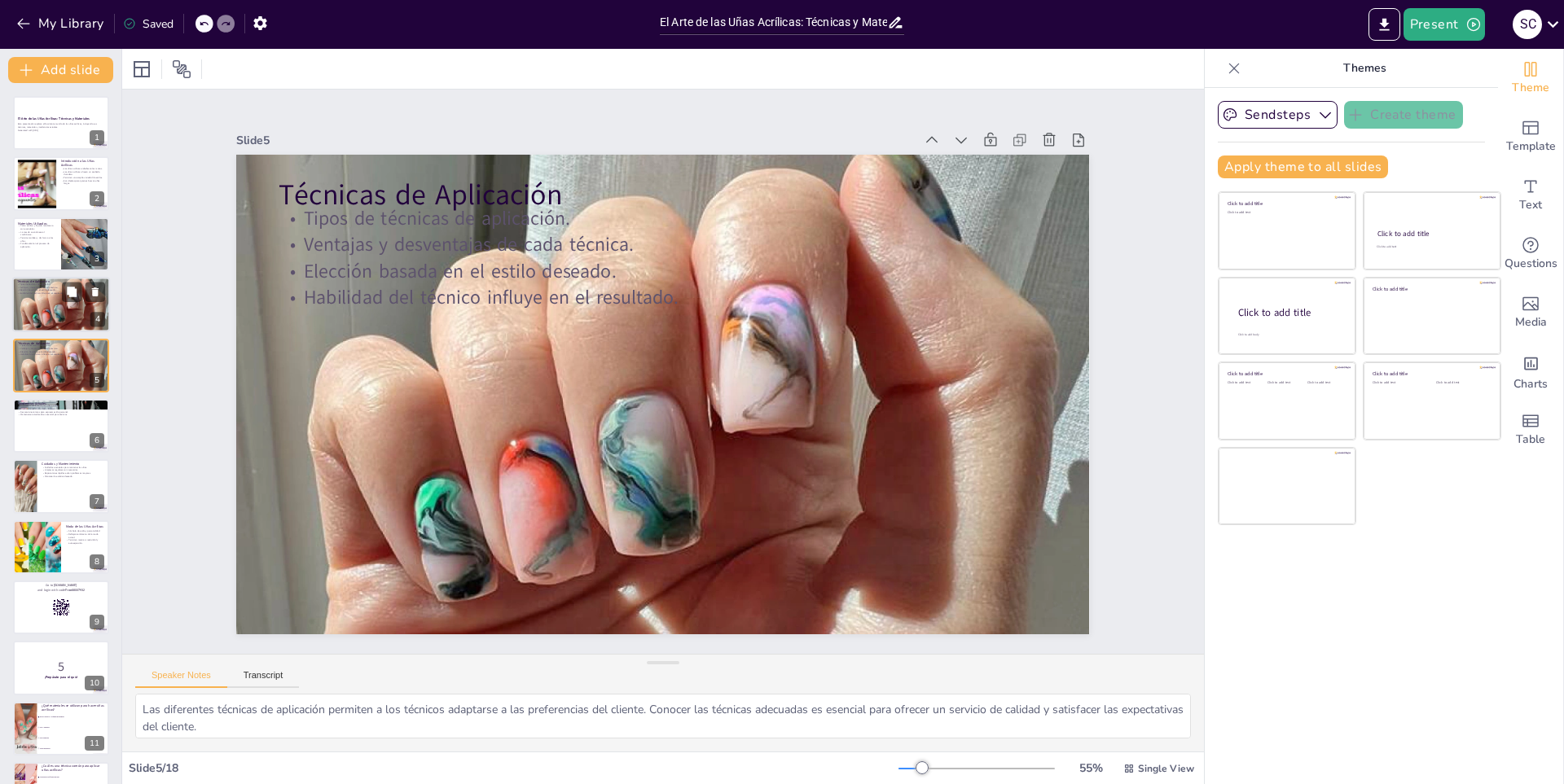
checkbox input "true"
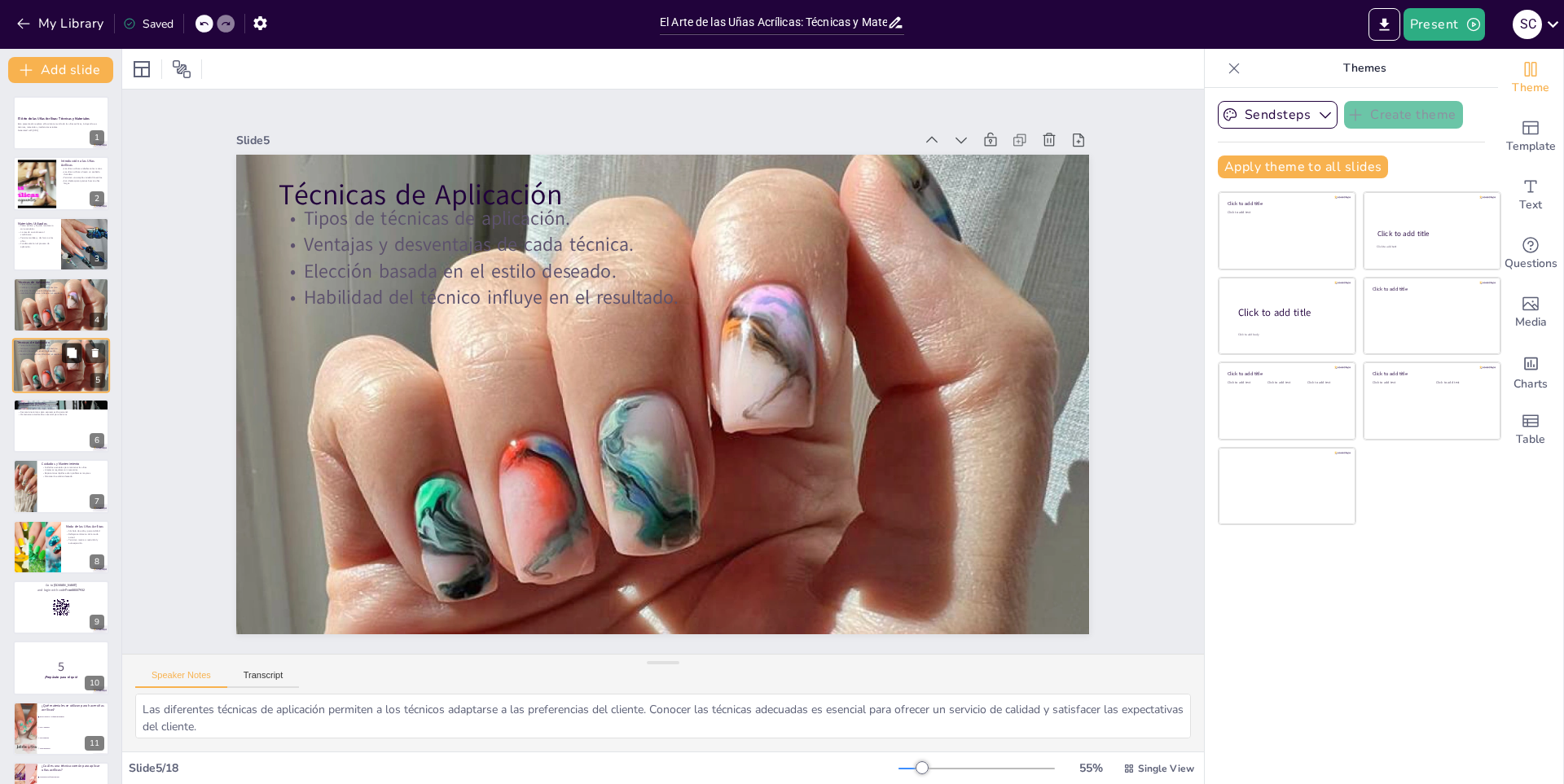
checkbox input "true"
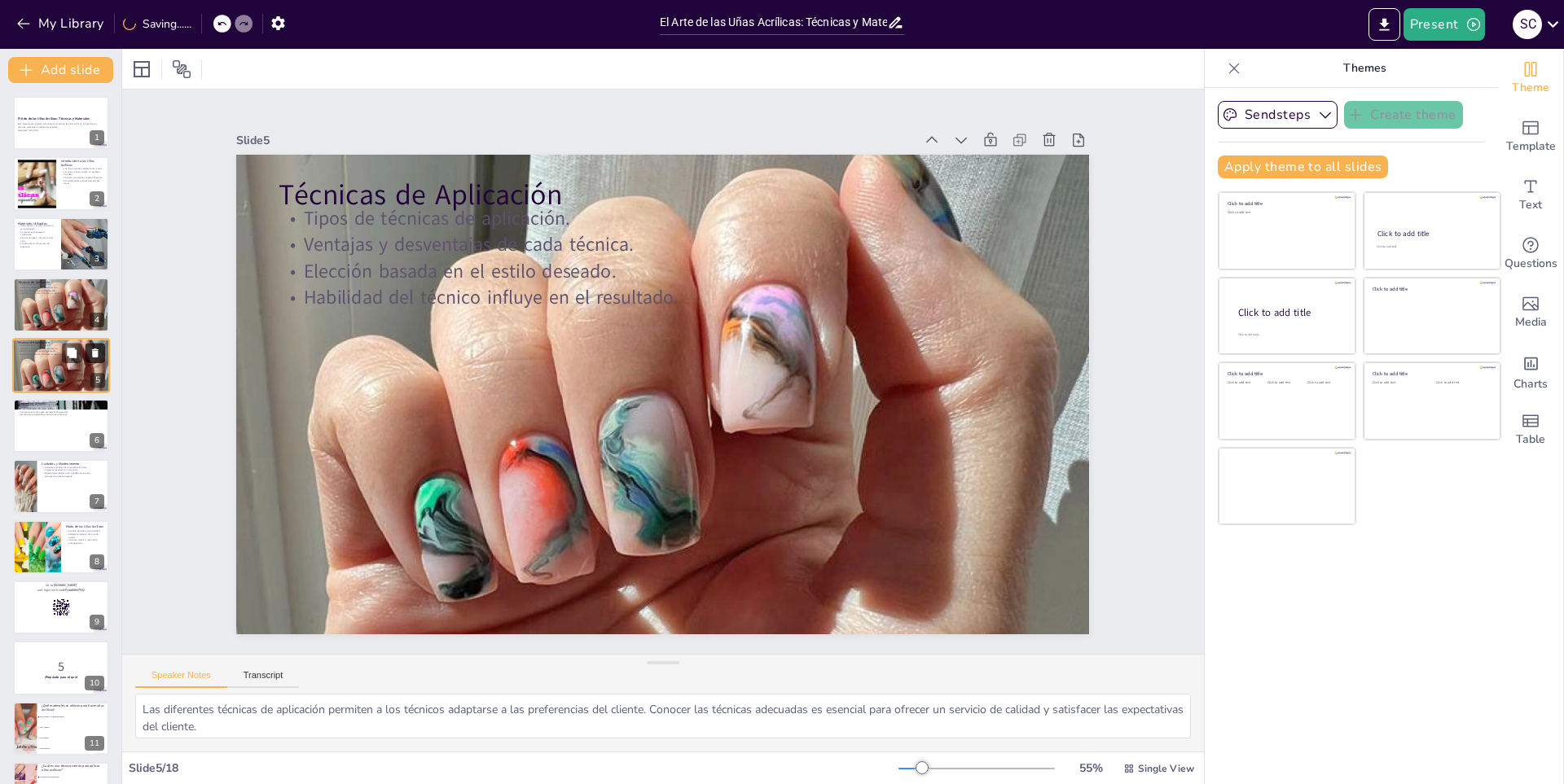
click at [92, 350] on icon at bounding box center [96, 353] width 7 height 9
type textarea "La evolución de las uñas acrílicas refleja la creatividad y el deseo de innovac…"
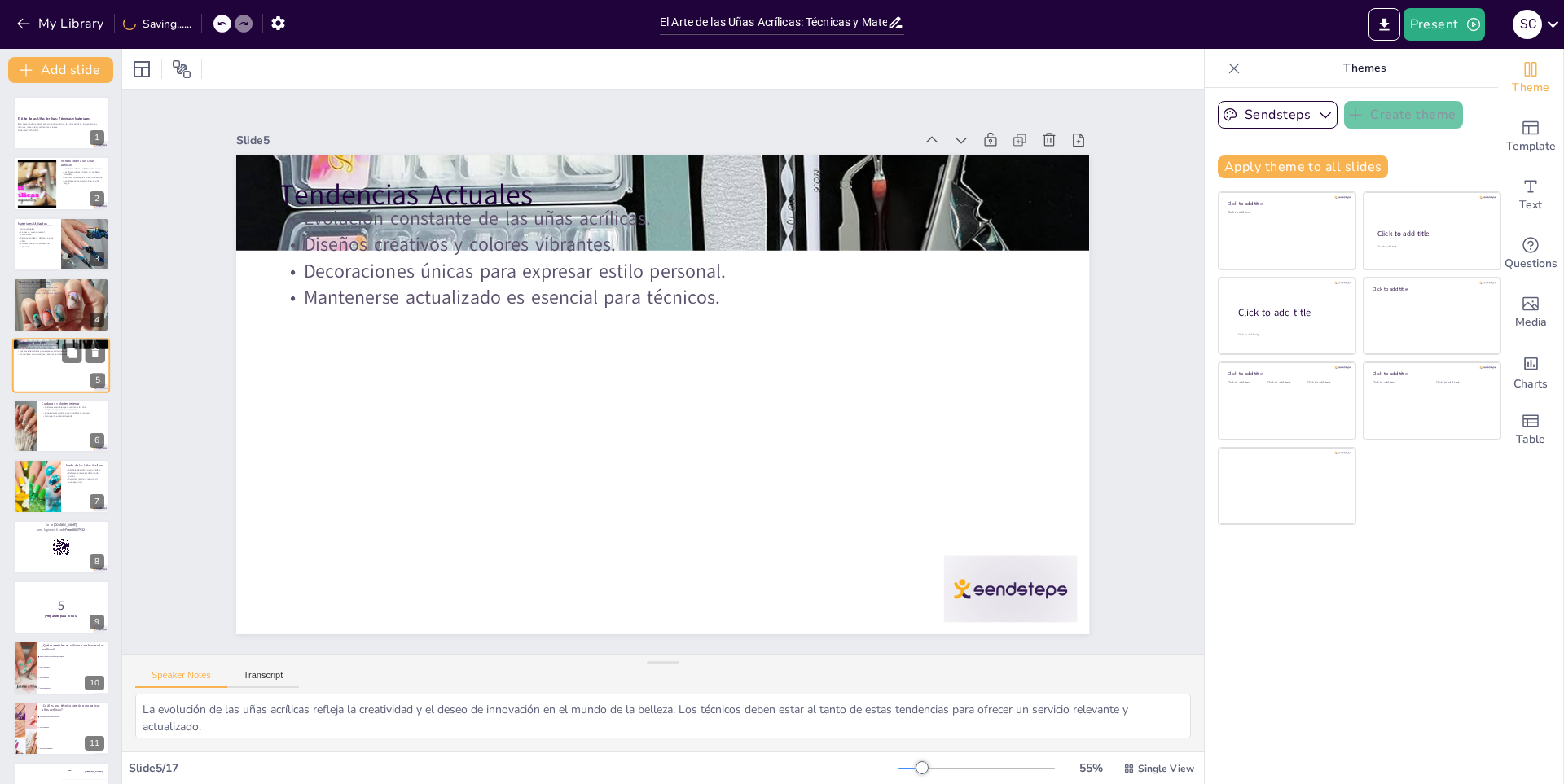
checkbox input "true"
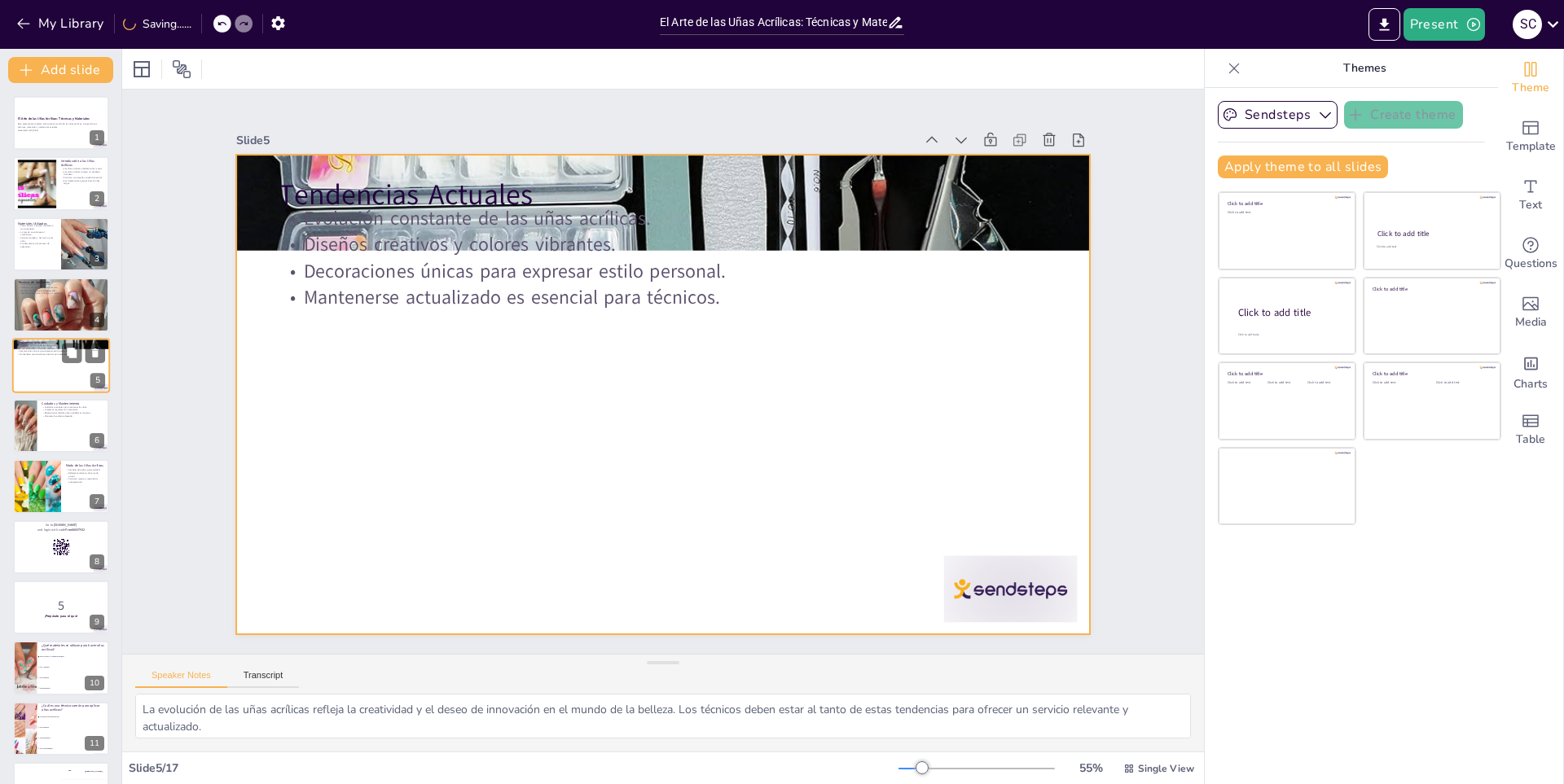
click at [41, 371] on div at bounding box center [61, 365] width 98 height 55
checkbox input "true"
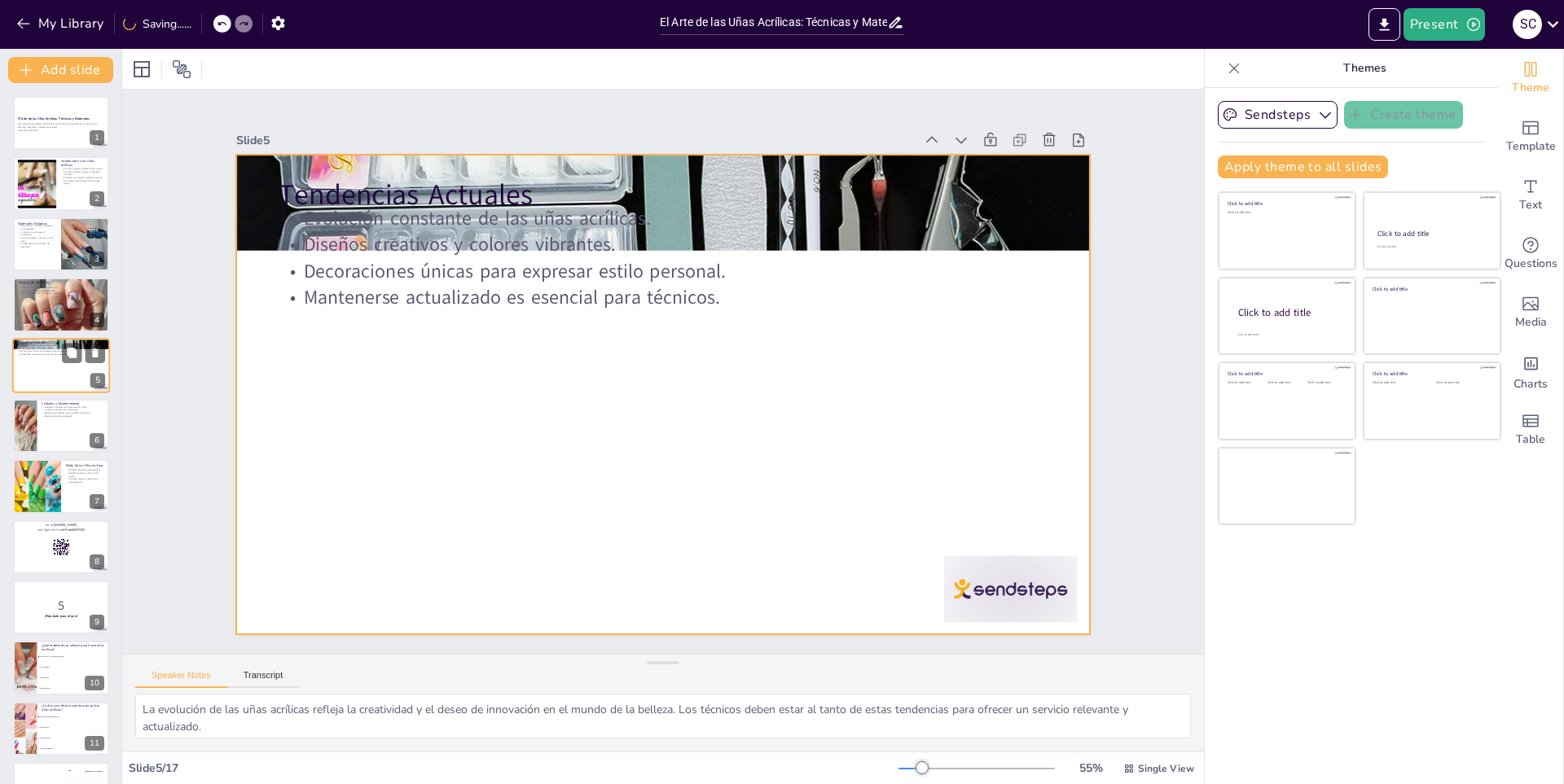
checkbox input "true"
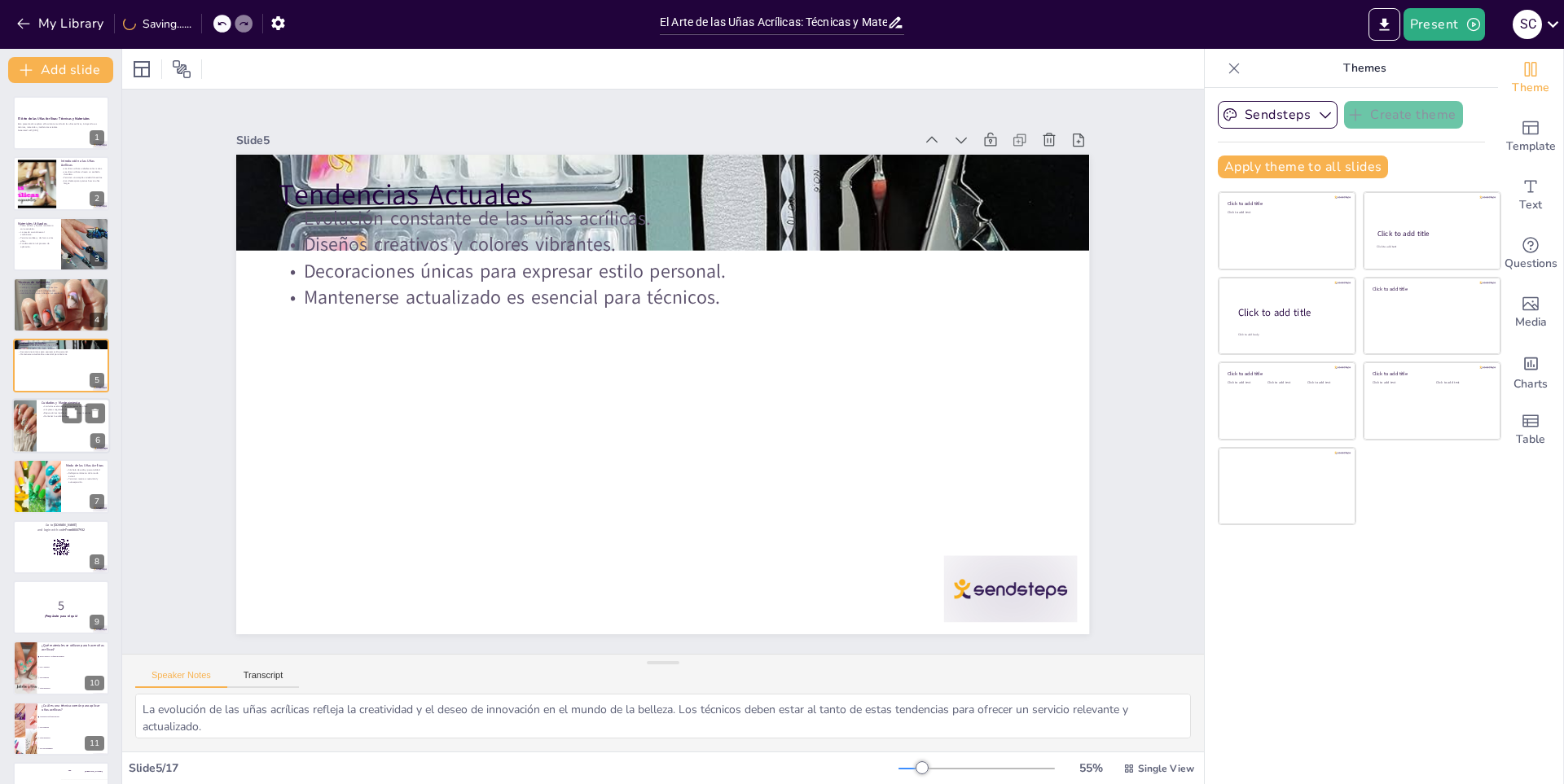
checkbox input "true"
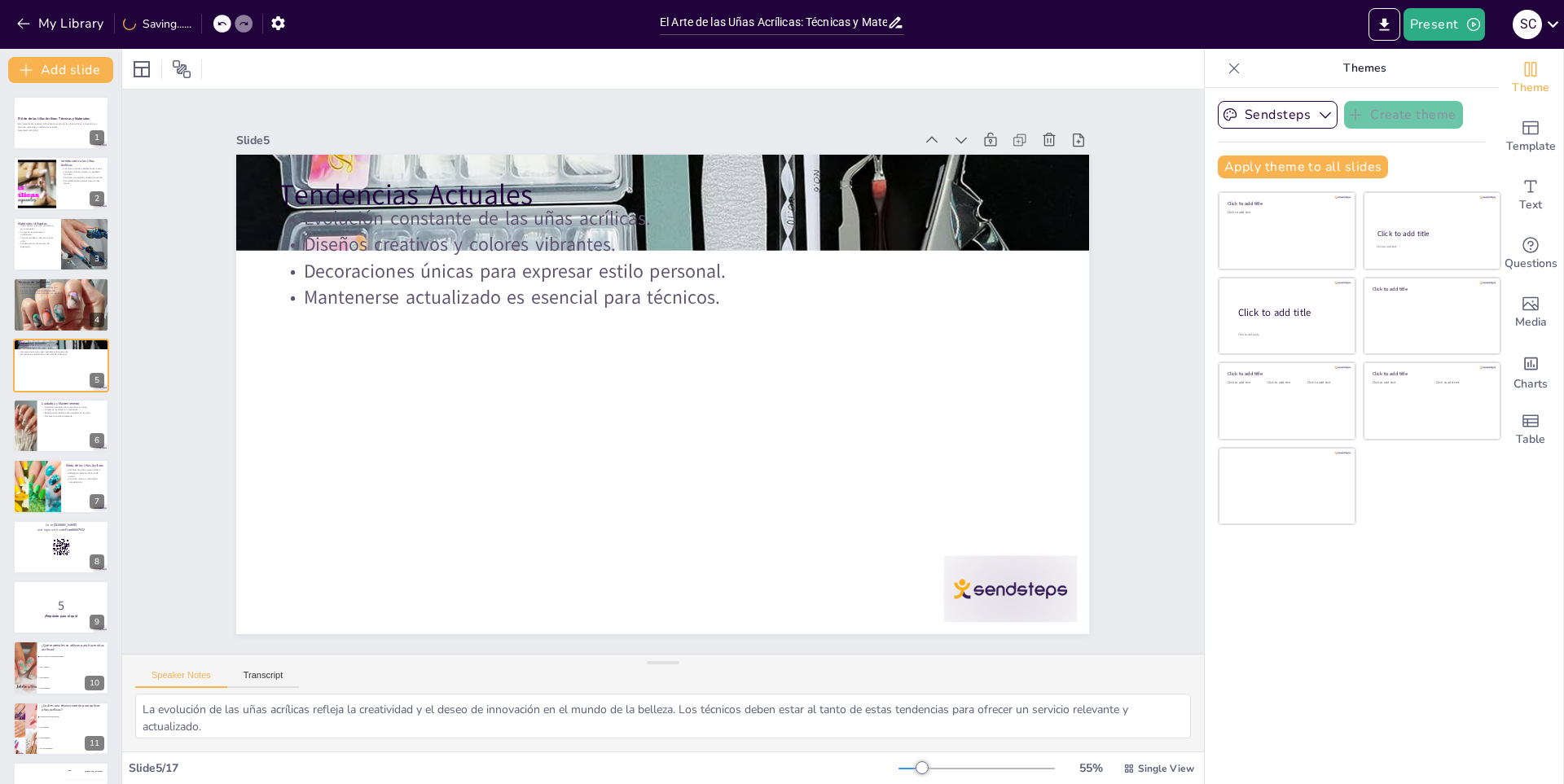
checkbox input "true"
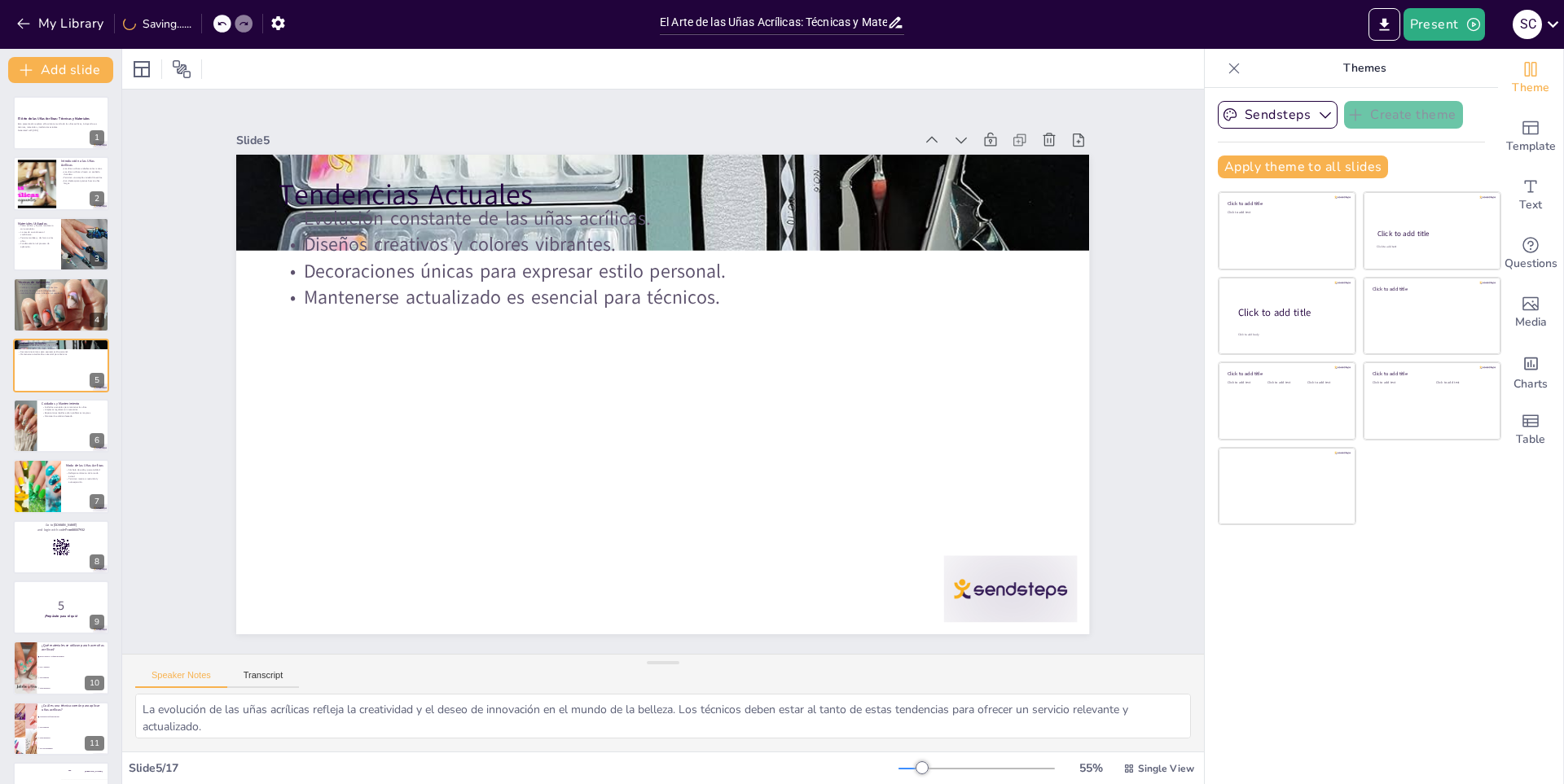
checkbox input "true"
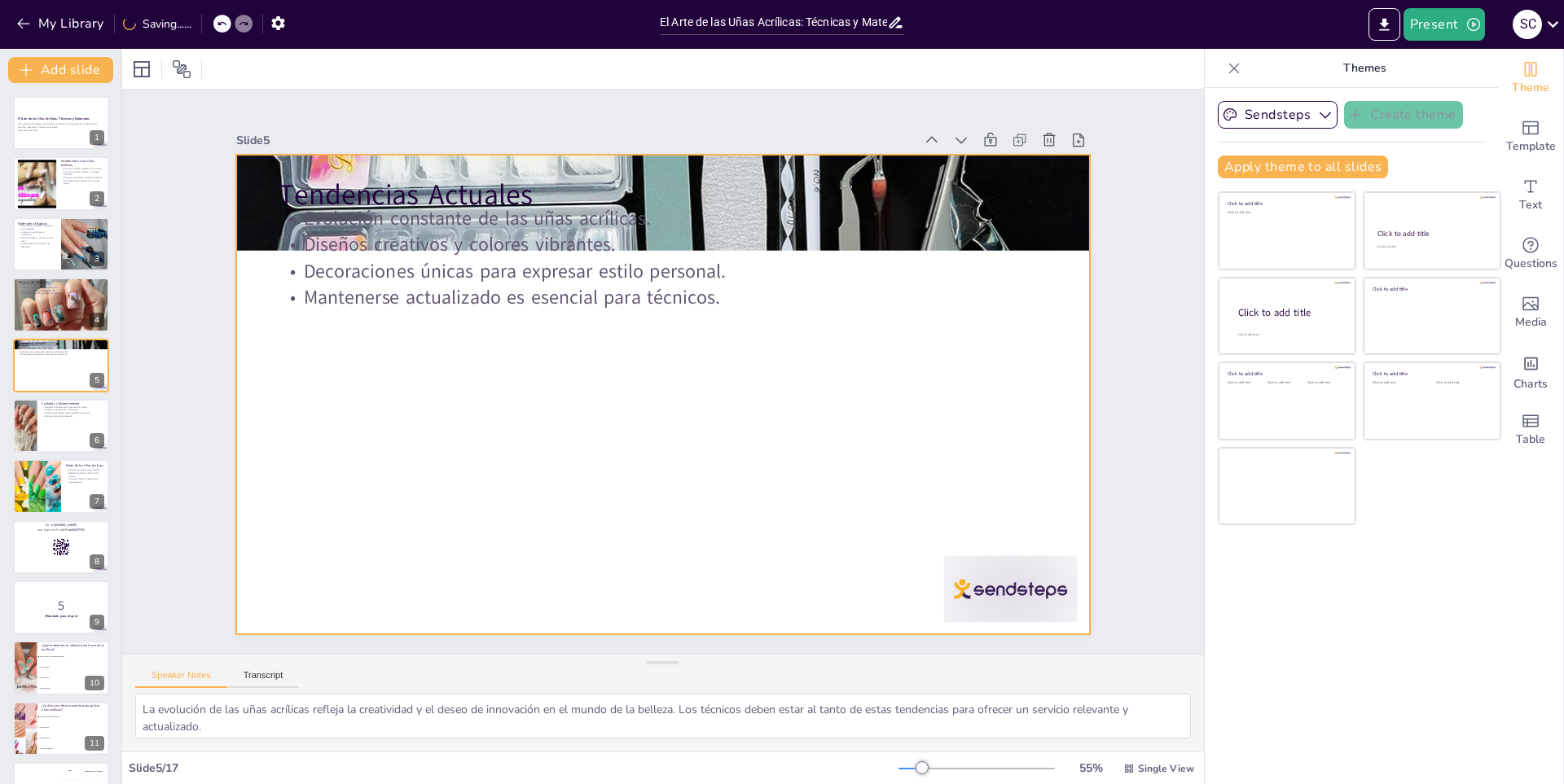
checkbox input "true"
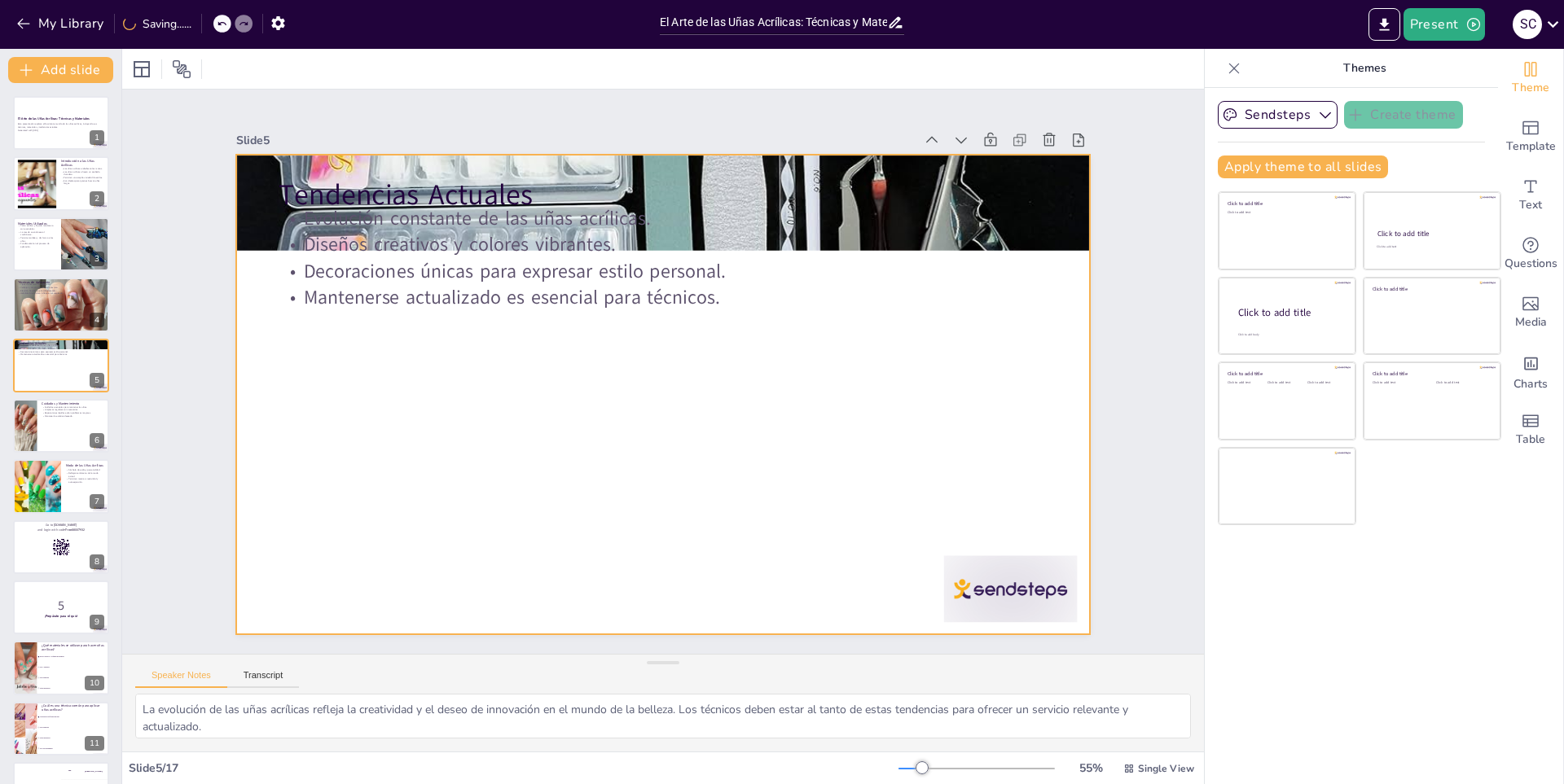
checkbox input "true"
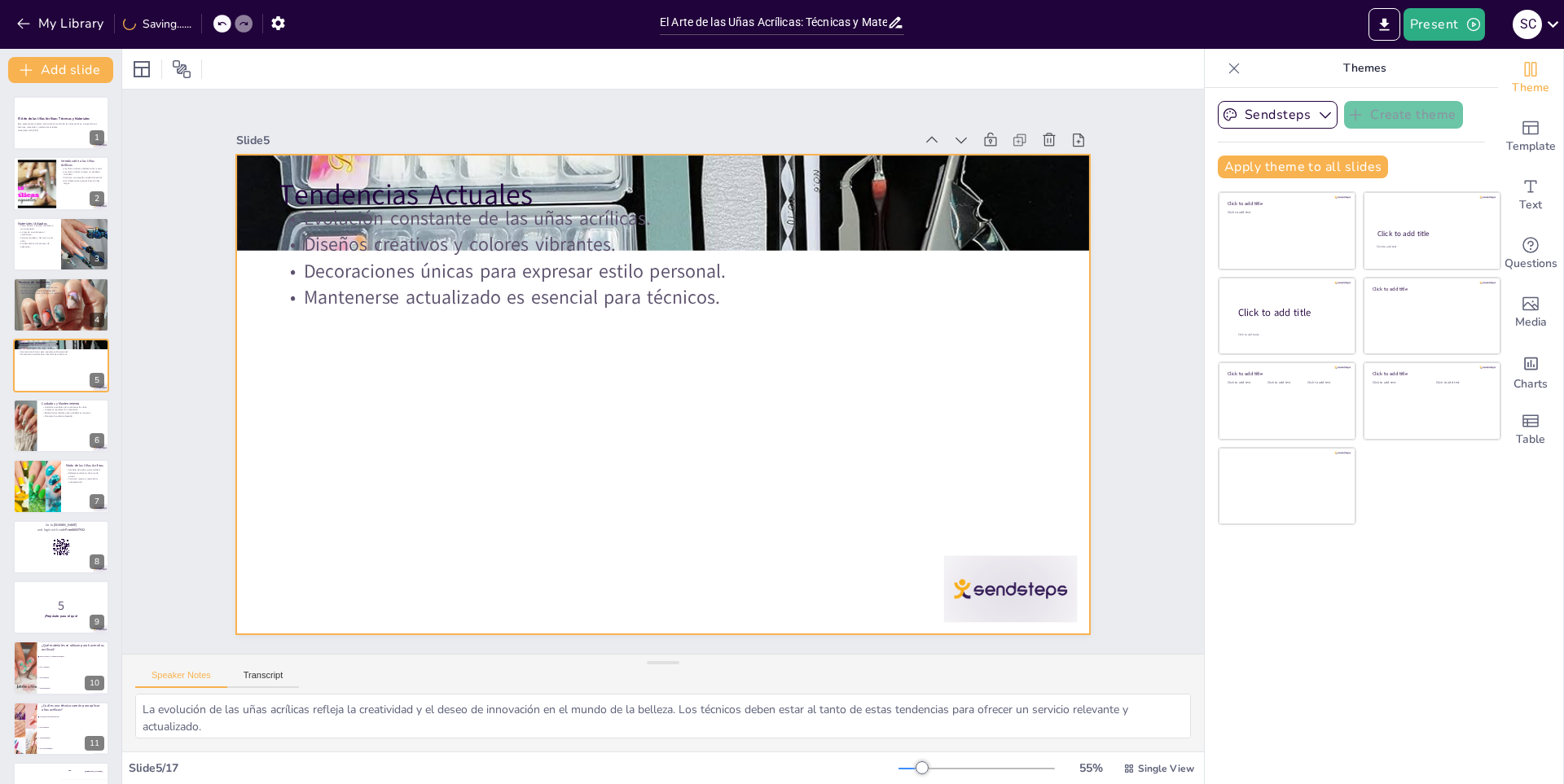
checkbox input "true"
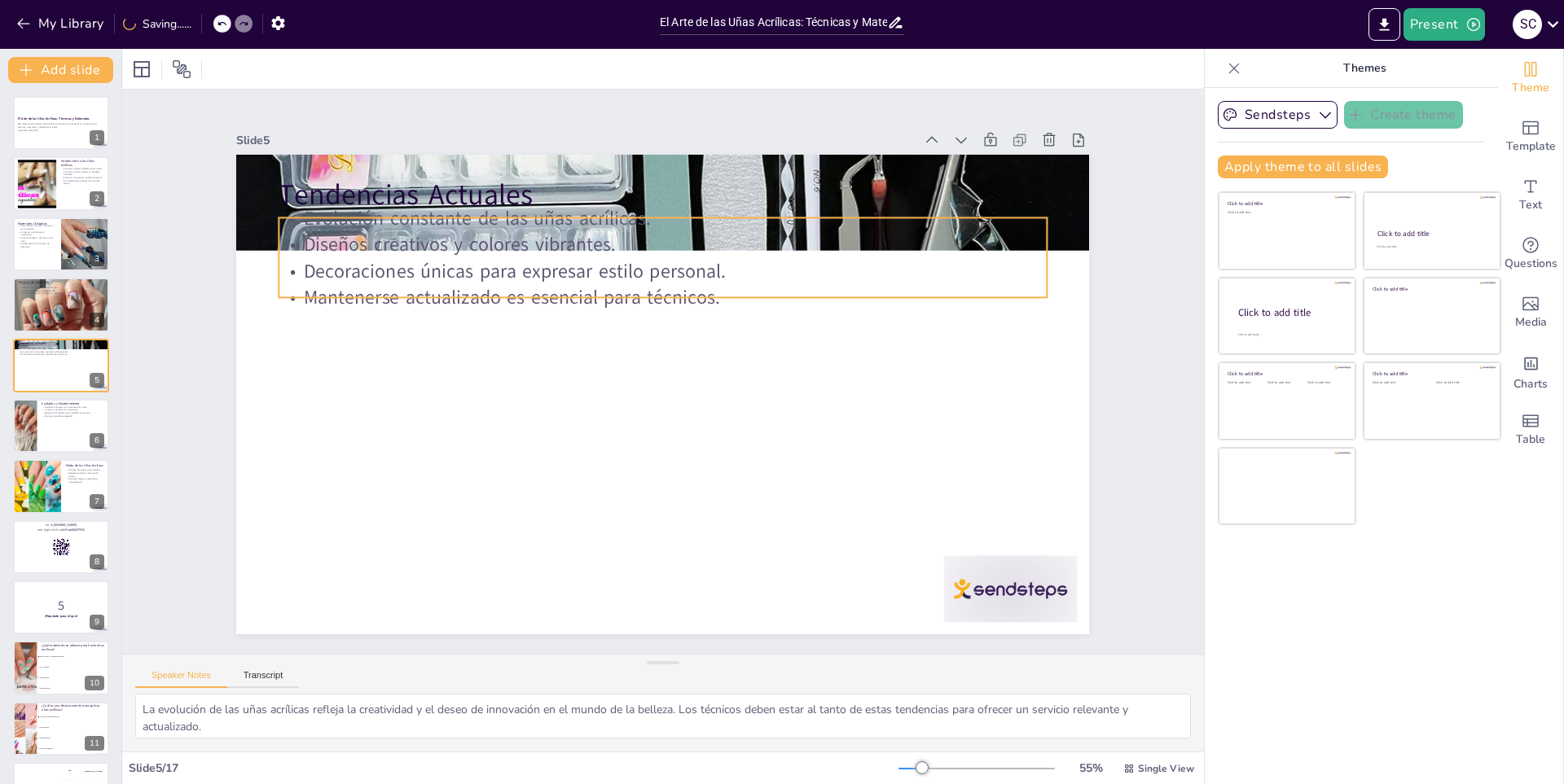
checkbox input "true"
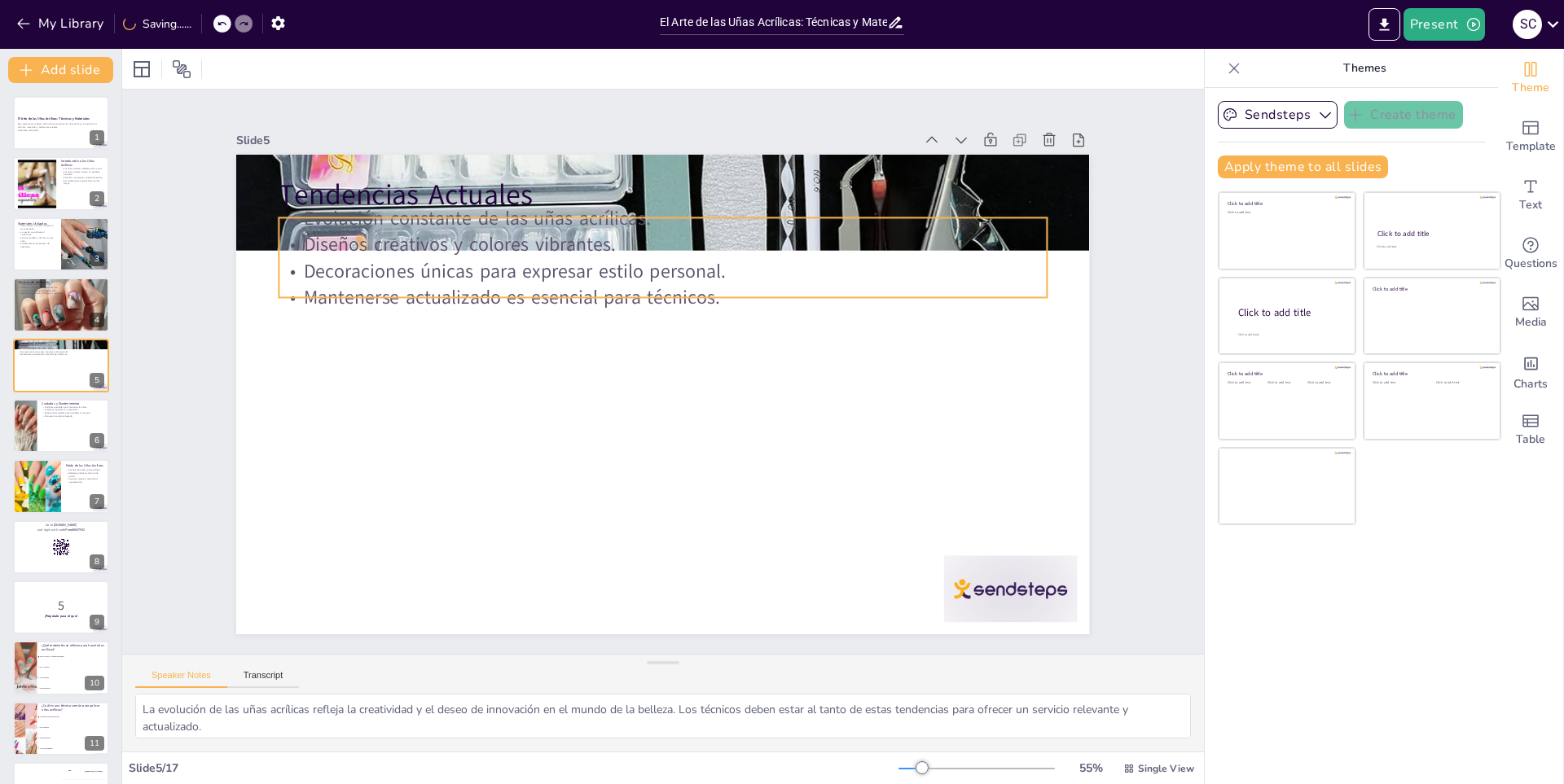
checkbox input "true"
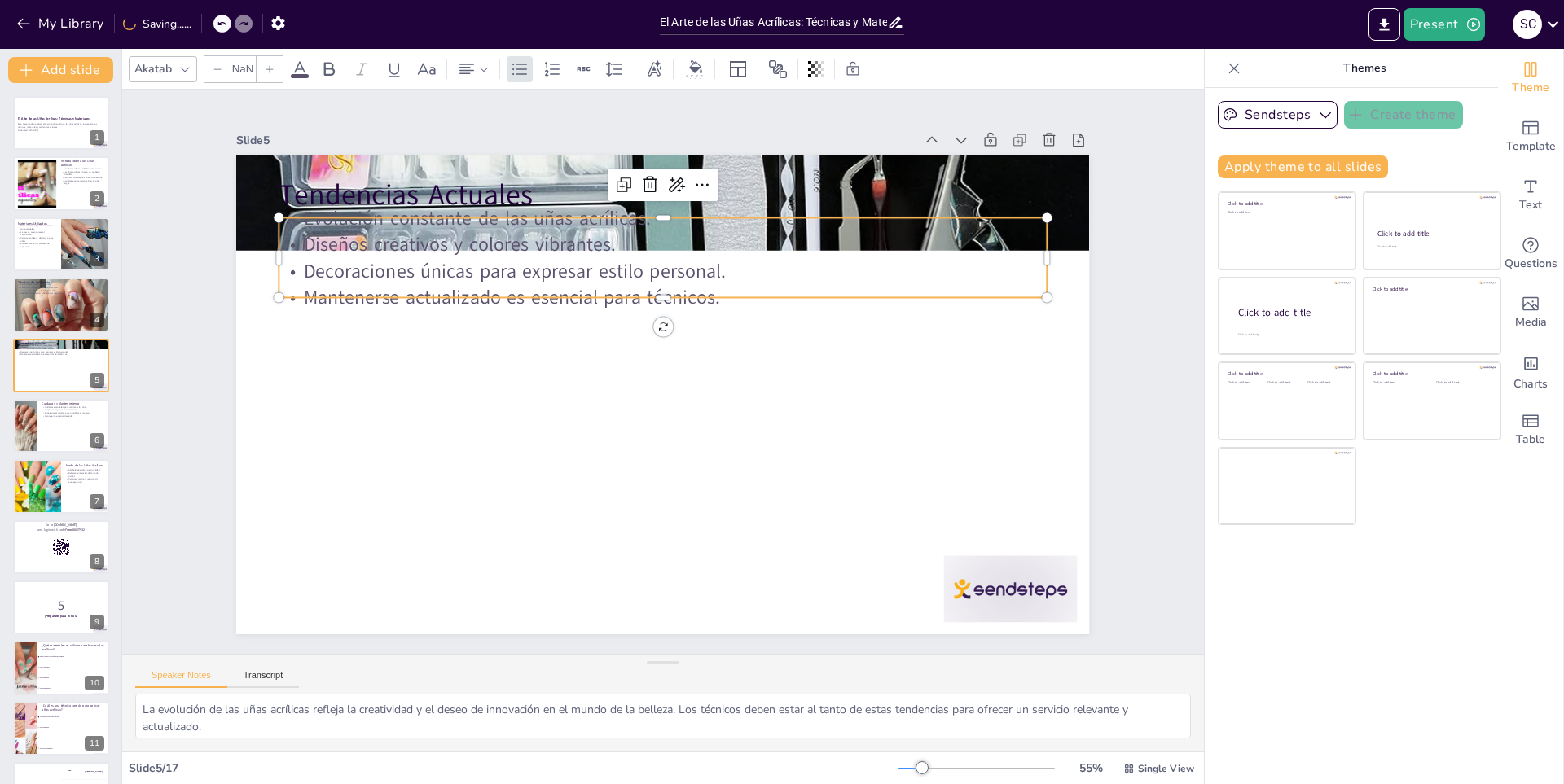
checkbox input "true"
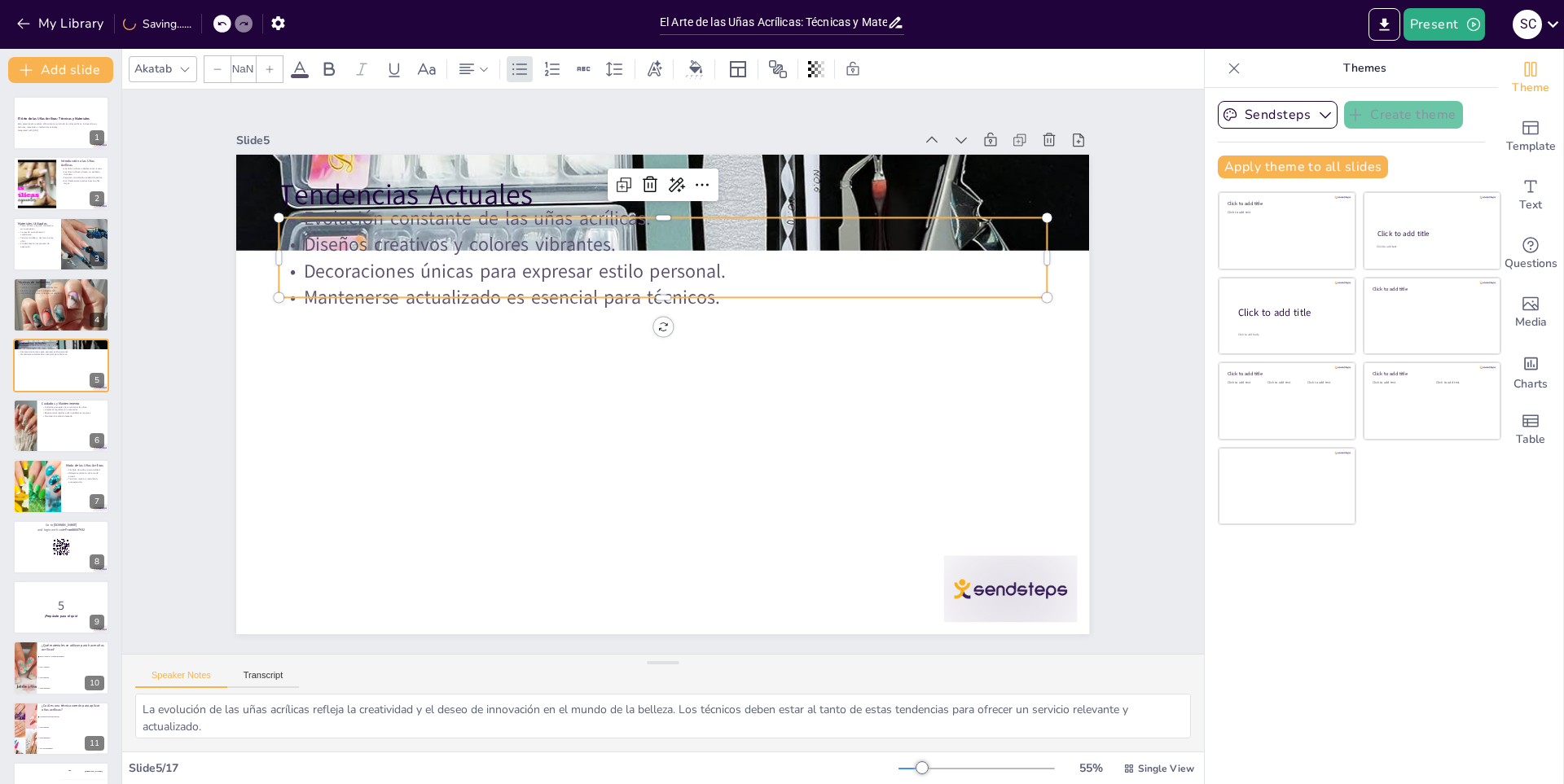
type input "32"
click at [791, 206] on div "Tendencias Actuales Evolución constante de las uñas acrílicas. Diseños creativo…" at bounding box center [639, 371] width 480 height 853
checkbox input "true"
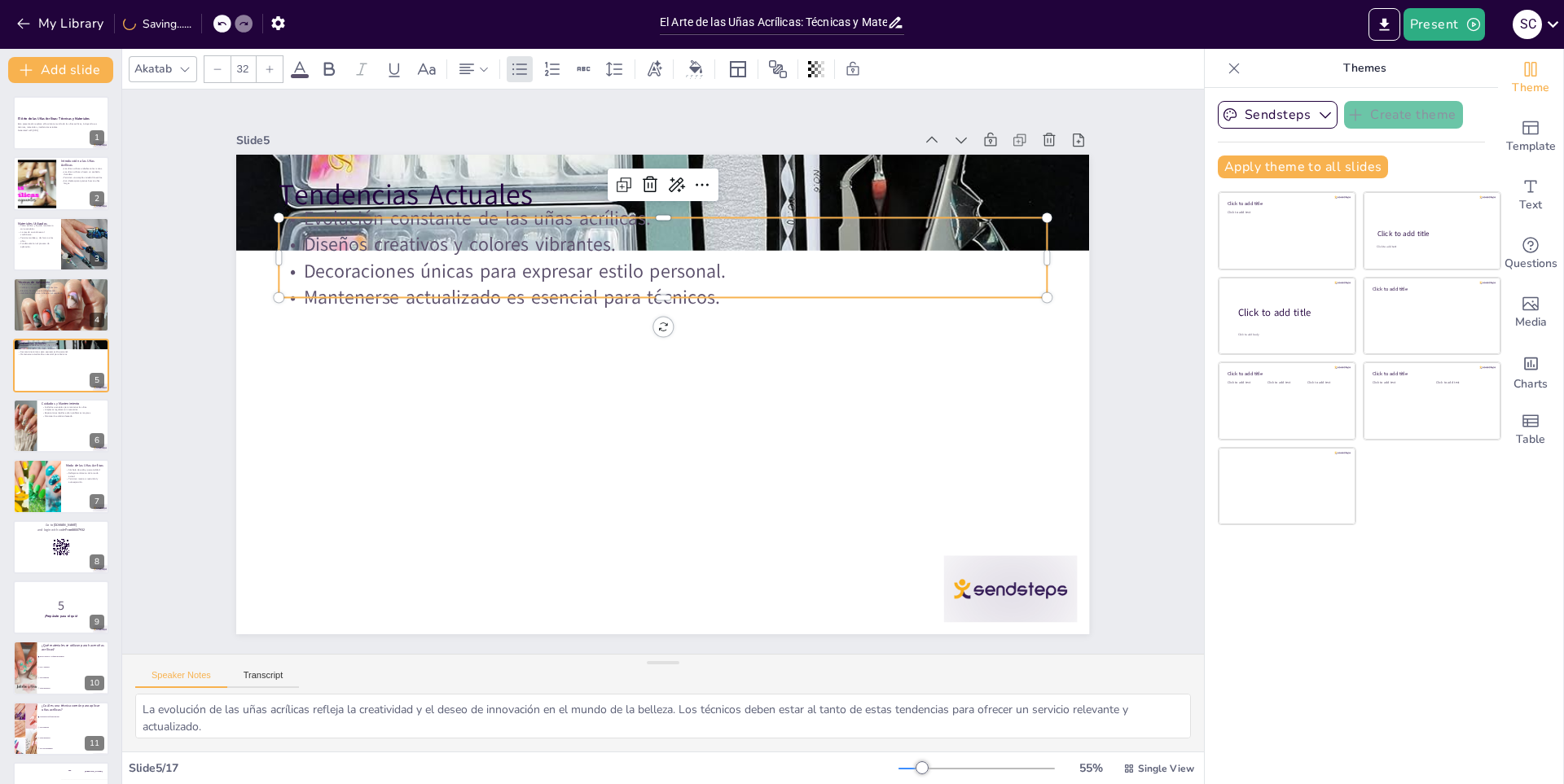
checkbox input "true"
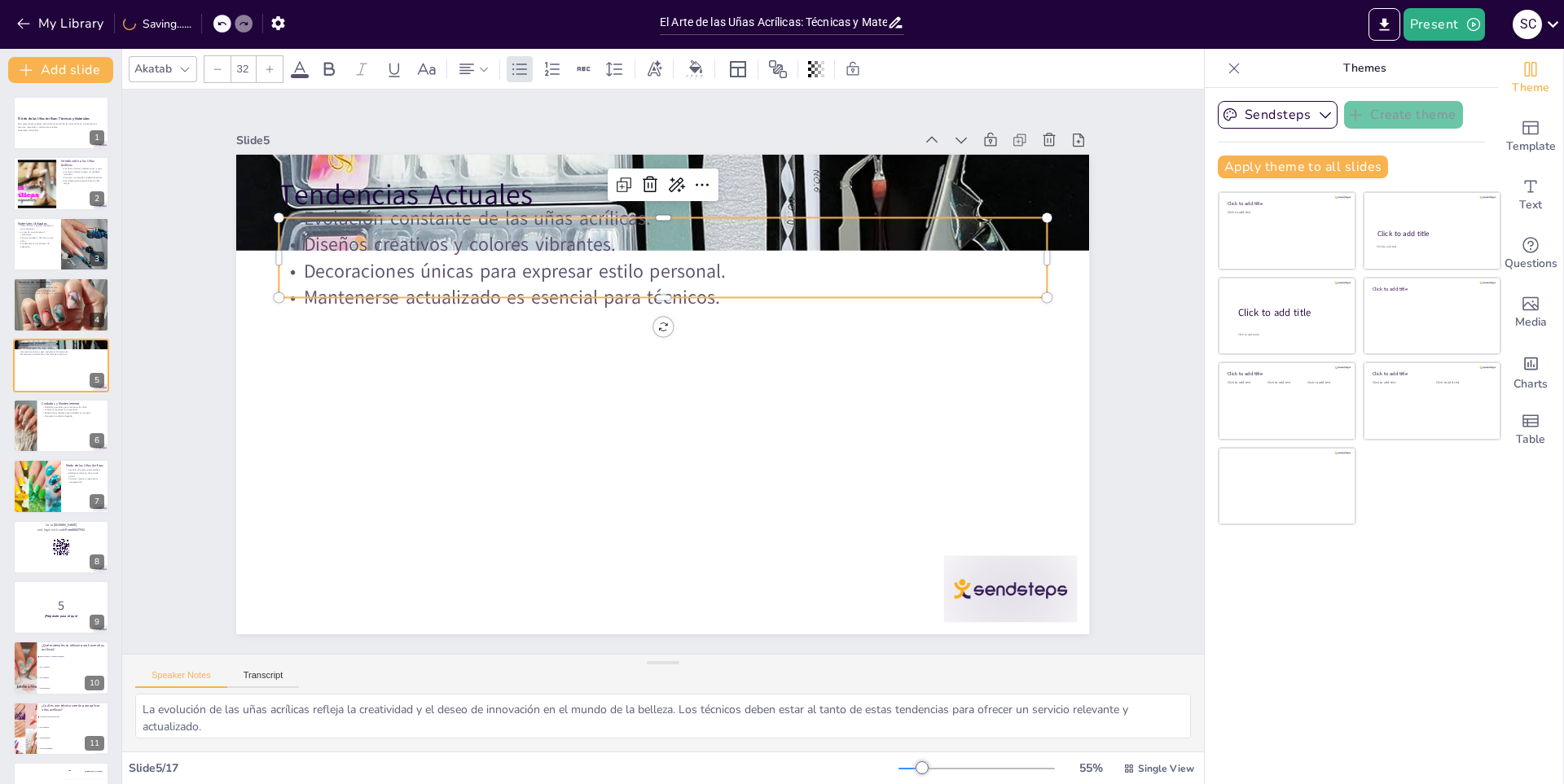
checkbox input "true"
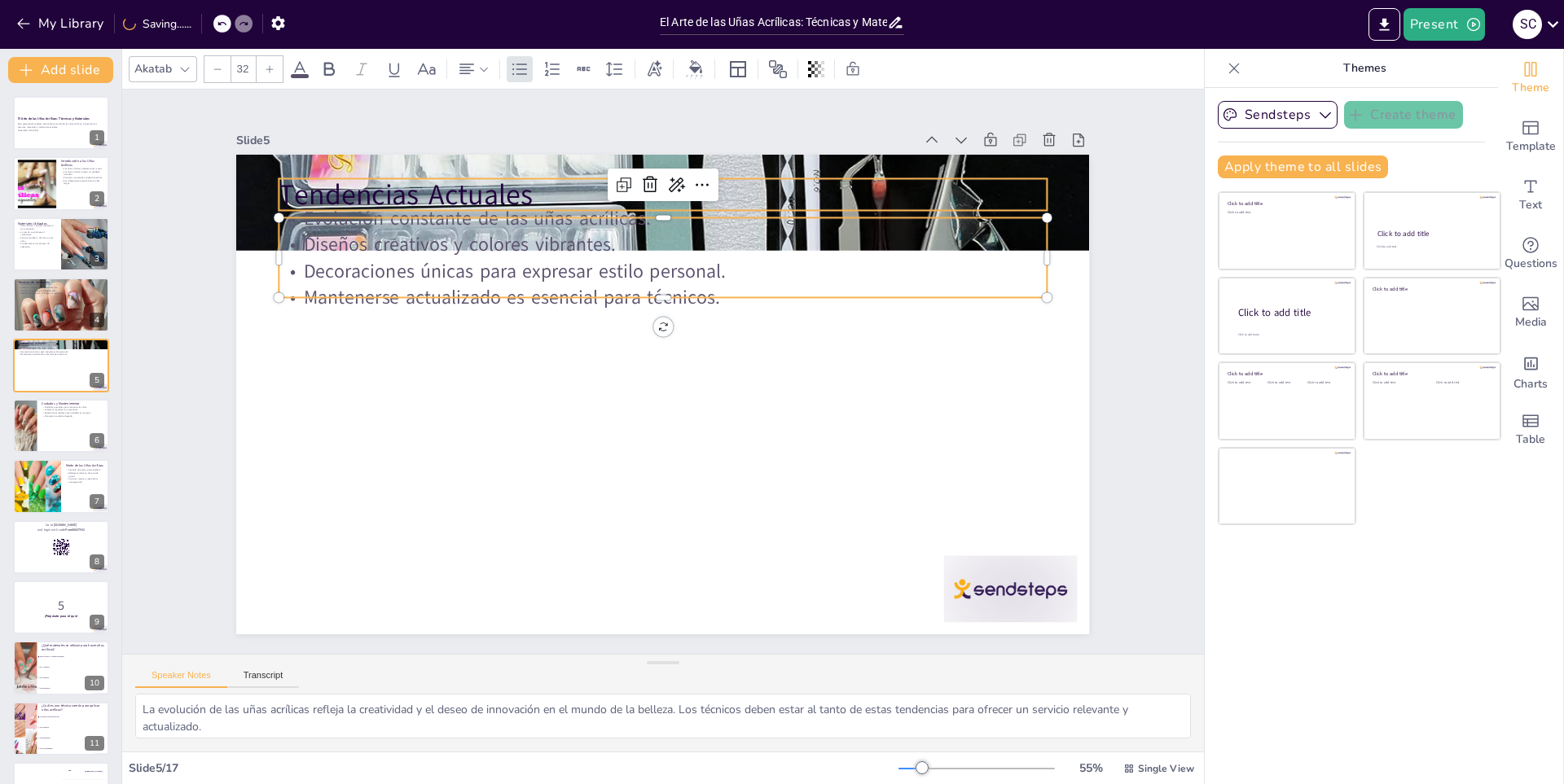
checkbox input "true"
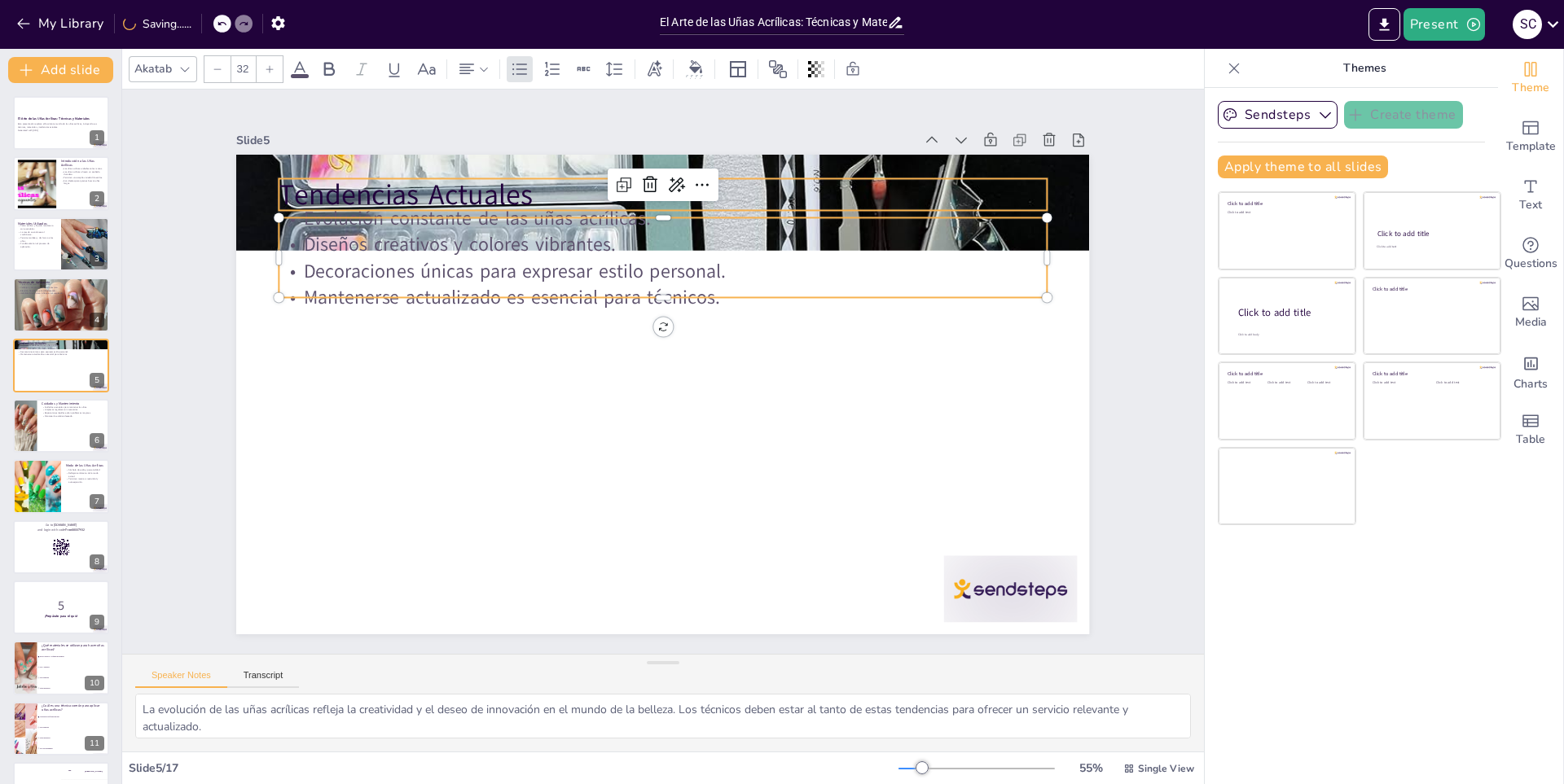
checkbox input "true"
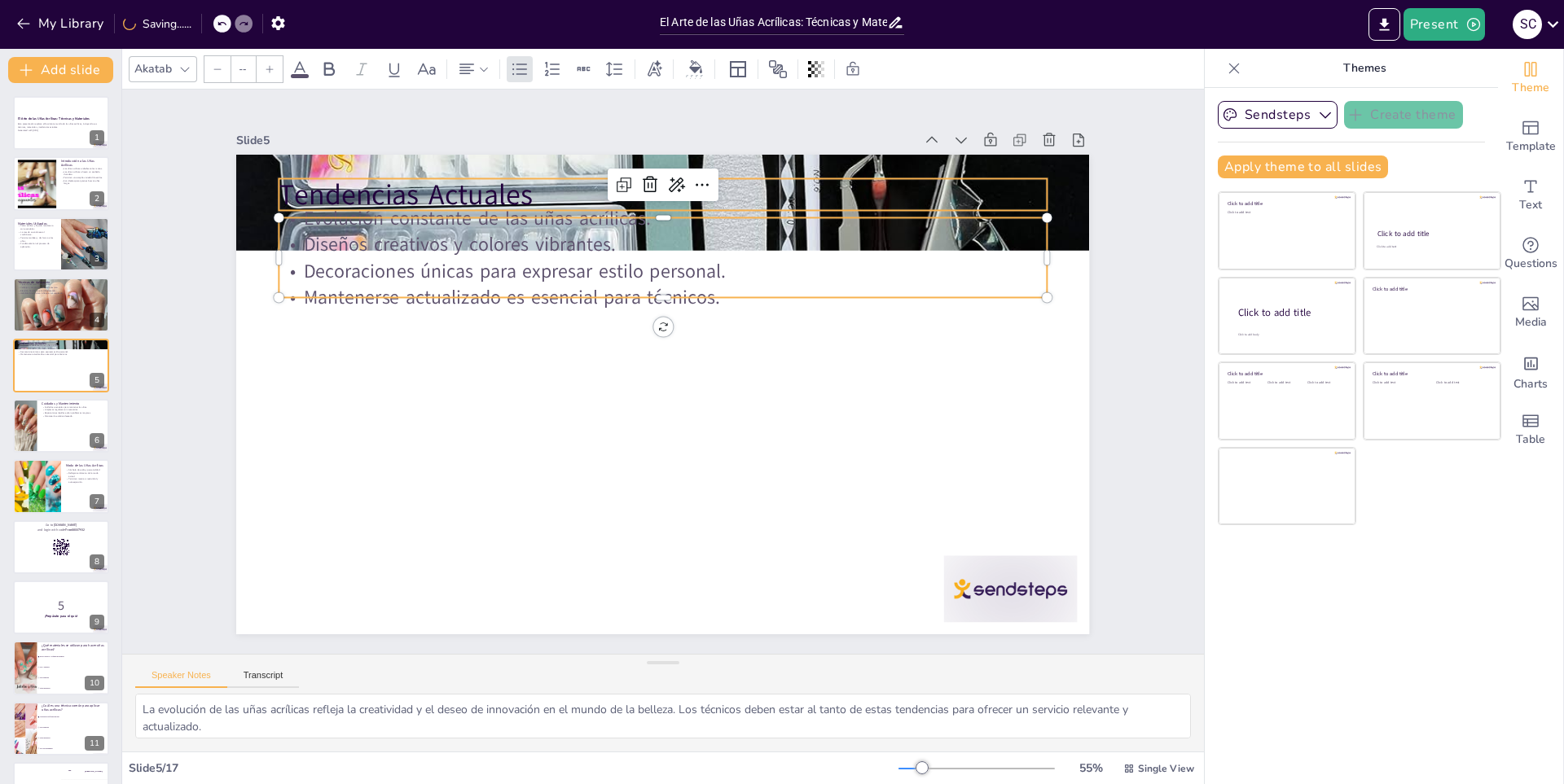
type input "48"
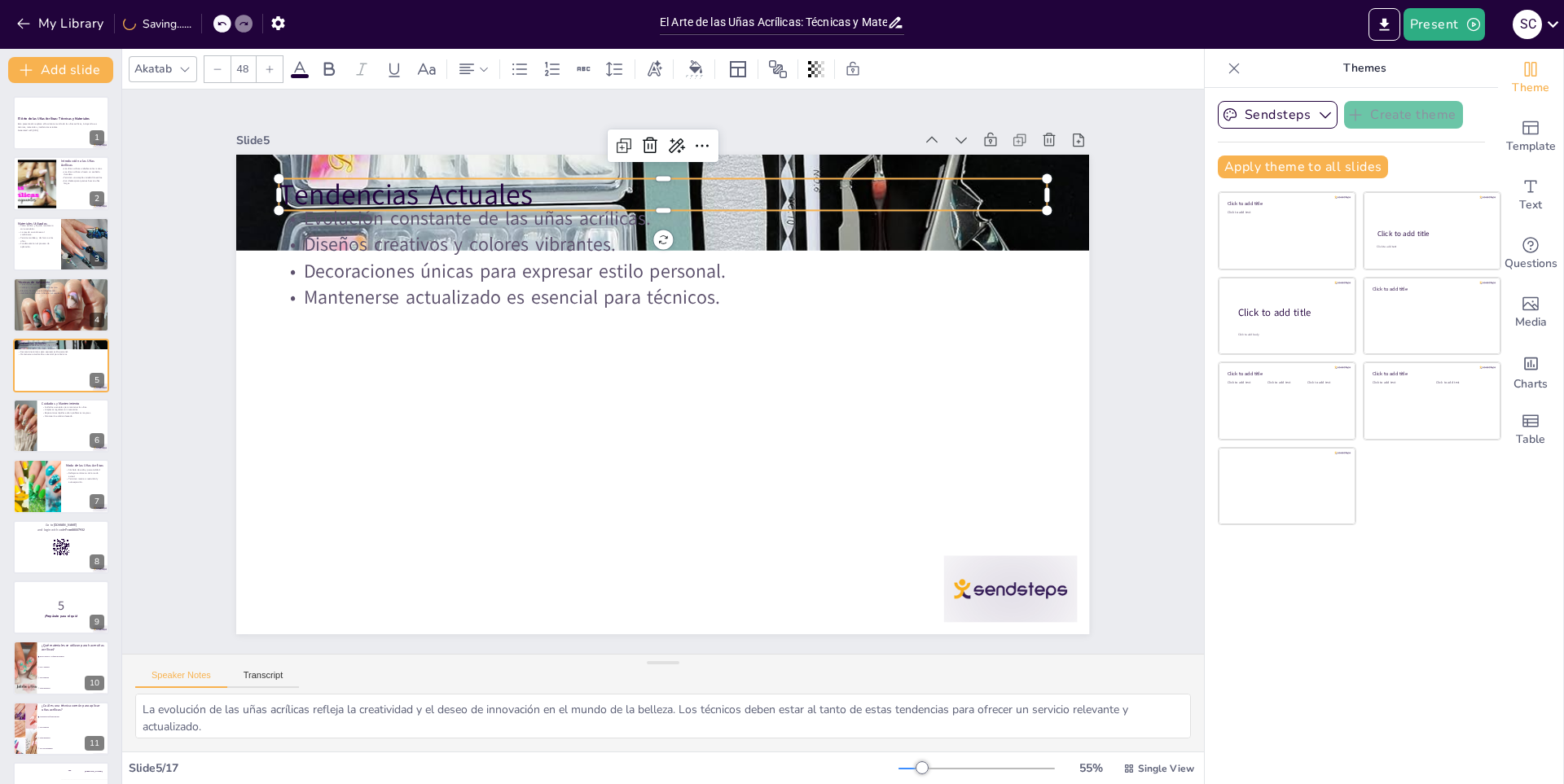
click at [809, 187] on p "Tendencias Actuales" at bounding box center [545, 239] width 597 height 543
checkbox input "true"
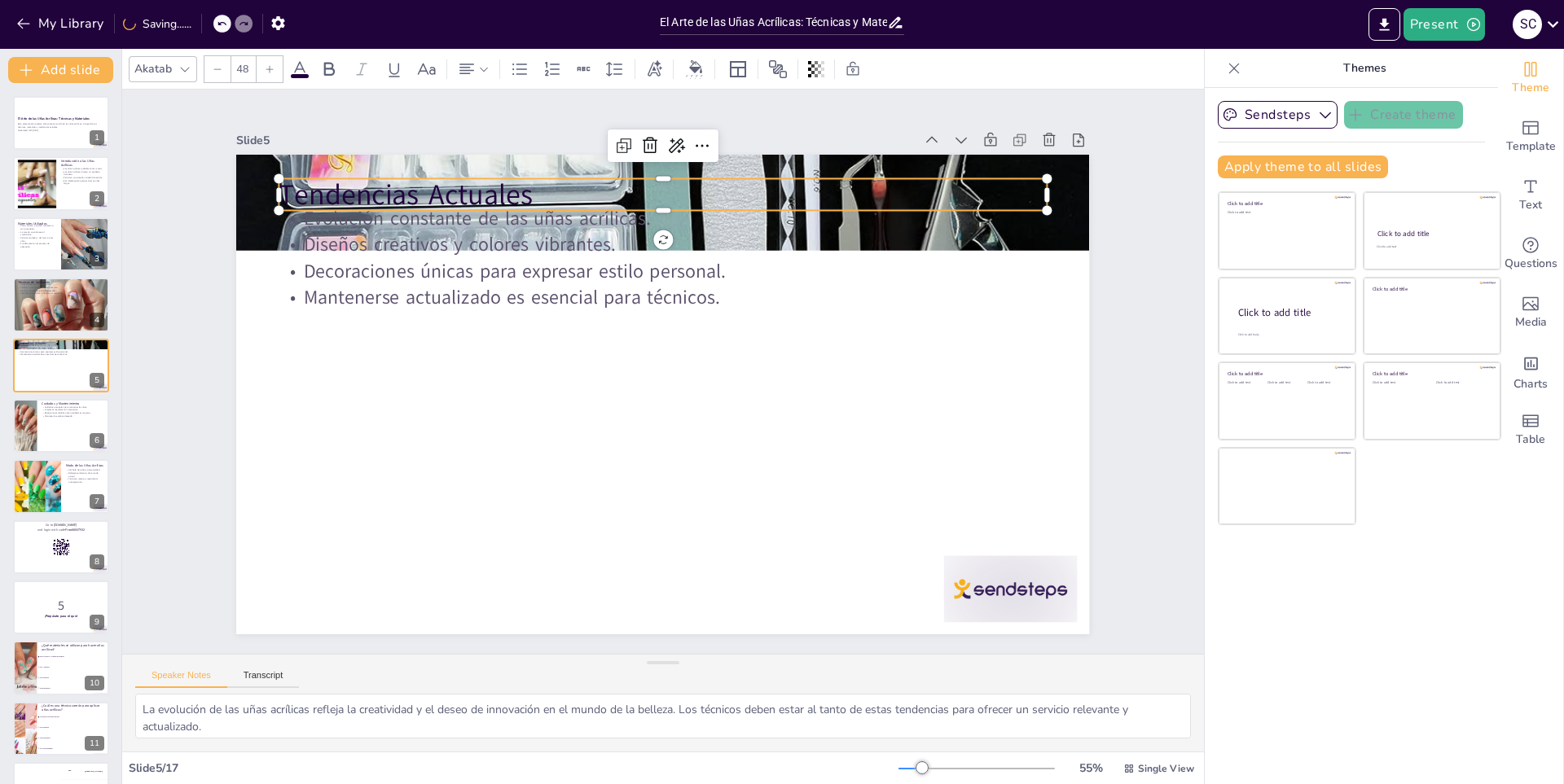
checkbox input "true"
click at [809, 187] on p "Tendencias Actuales" at bounding box center [831, 425] width 274 height 742
checkbox input "true"
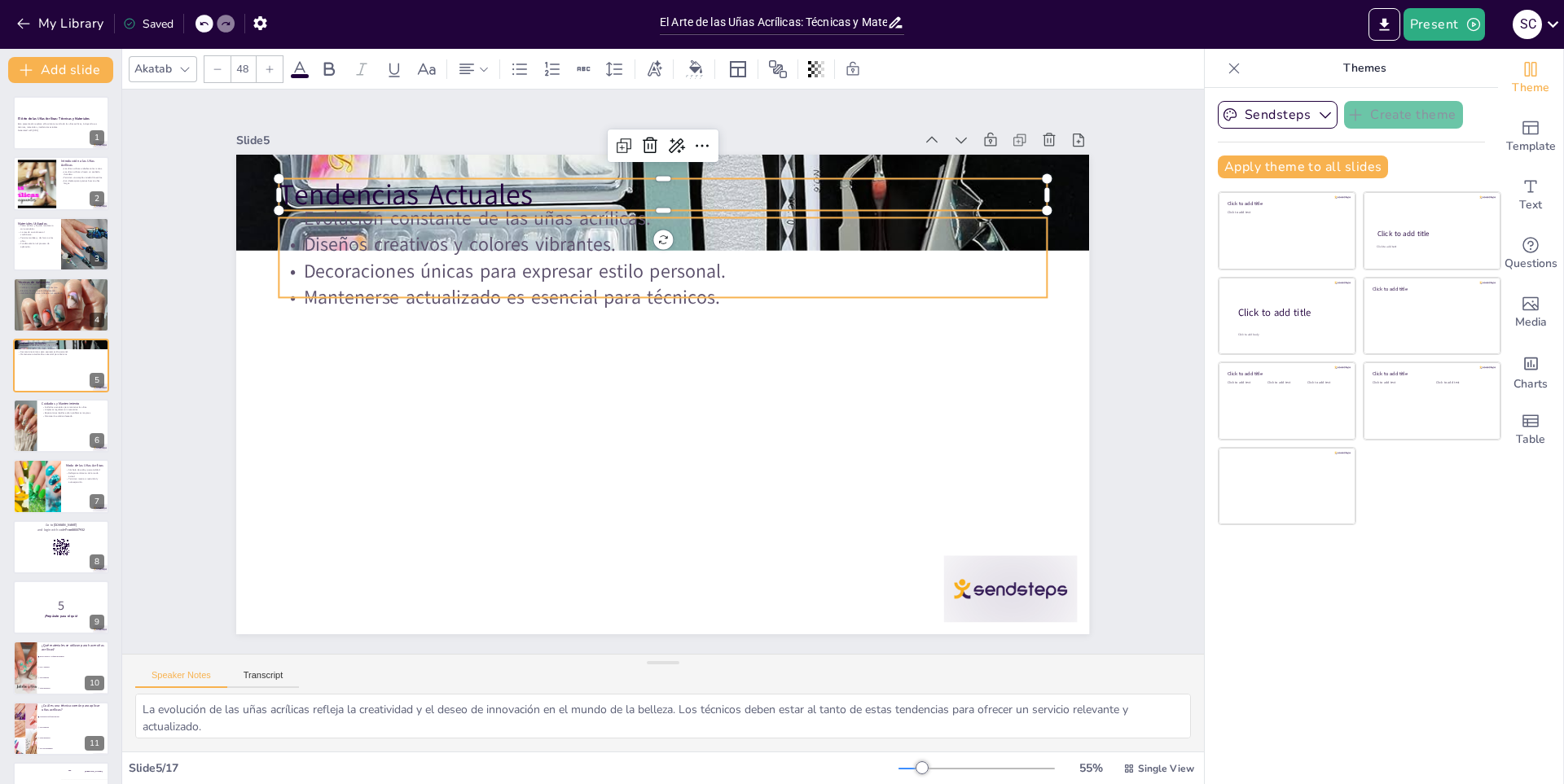
click at [829, 387] on p "Evolución constante de las uñas acrílicas." at bounding box center [615, 518] width 738 height 262
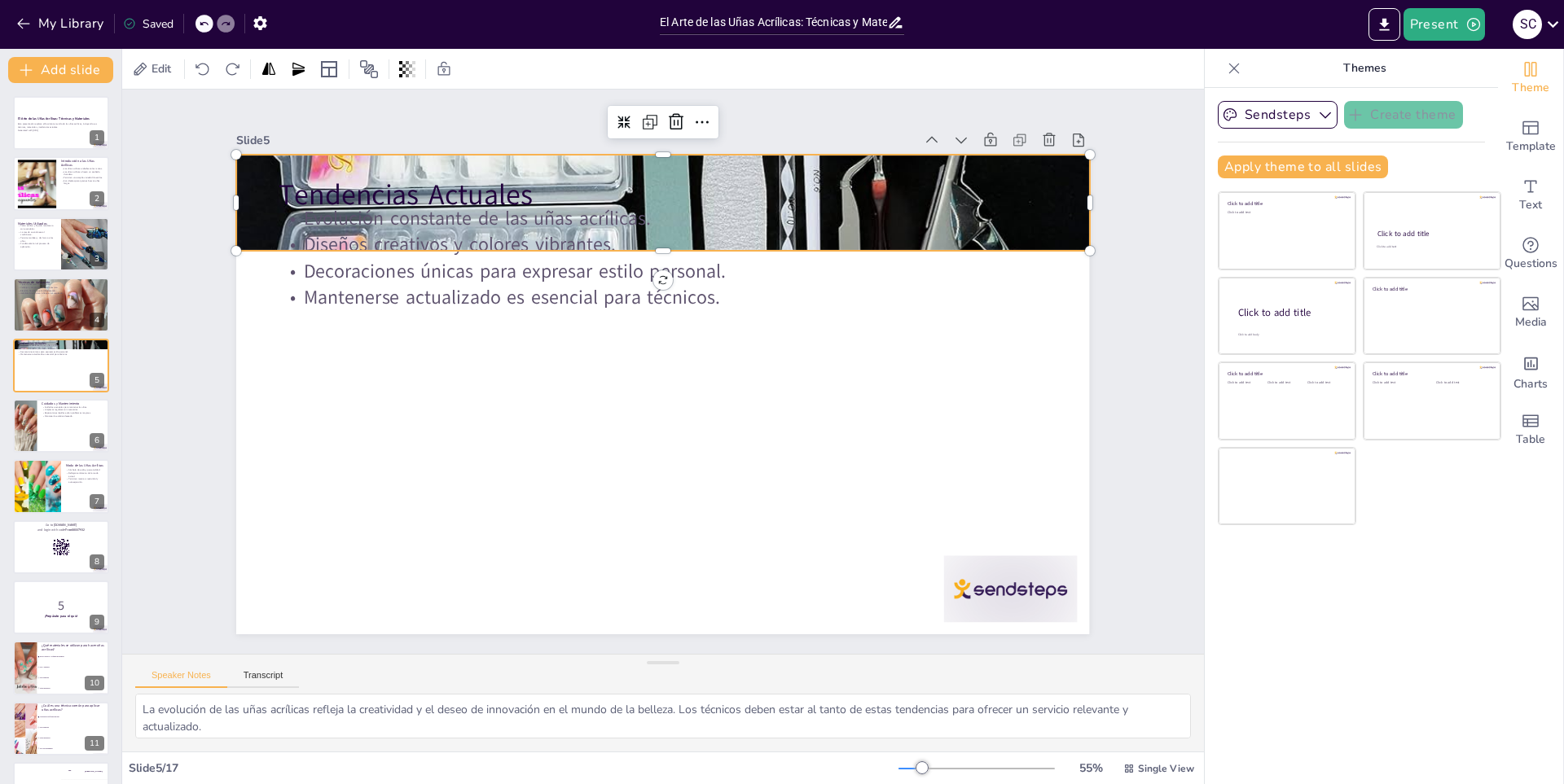
click at [1048, 192] on div at bounding box center [579, 225] width 1166 height 1165
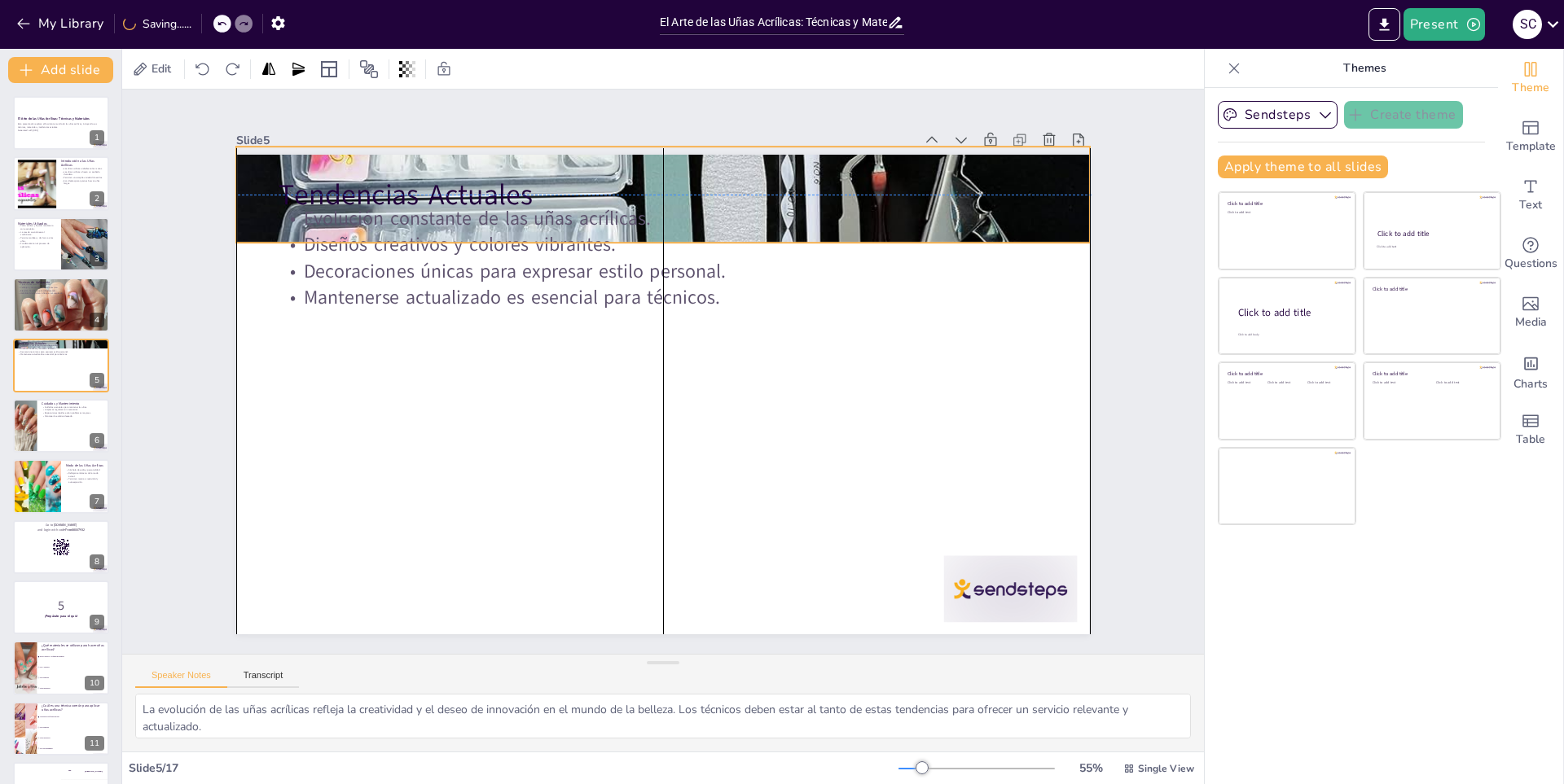
click at [1050, 186] on div at bounding box center [825, 443] width 1126 height 1126
